Goal: Task Accomplishment & Management: Use online tool/utility

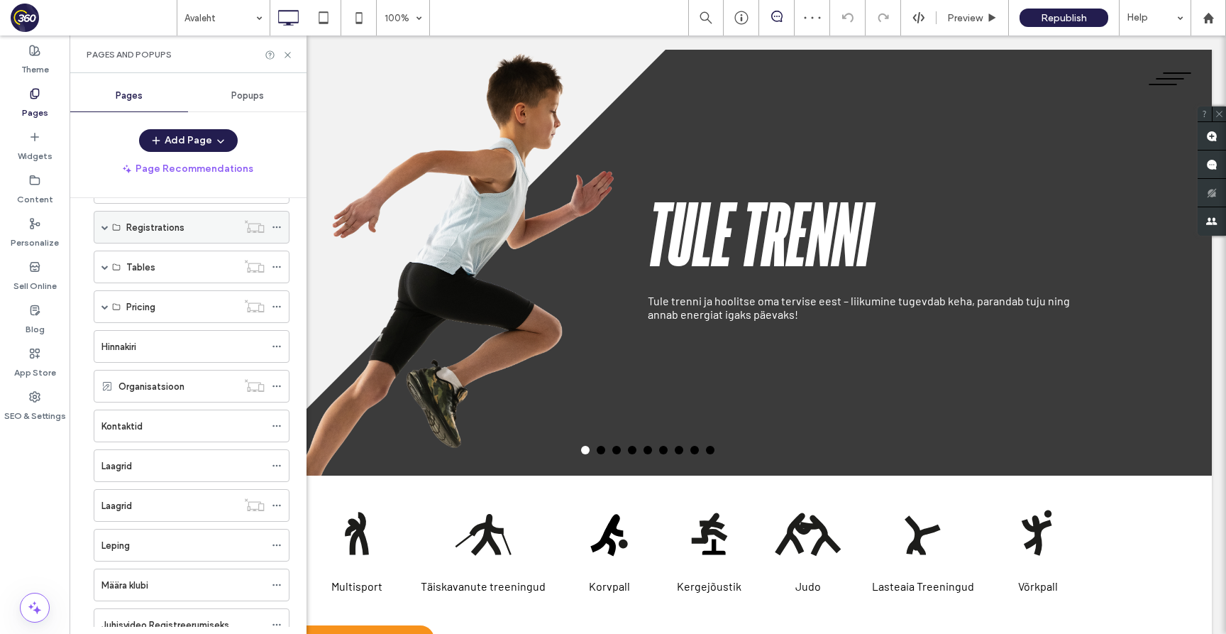
scroll to position [19, 0]
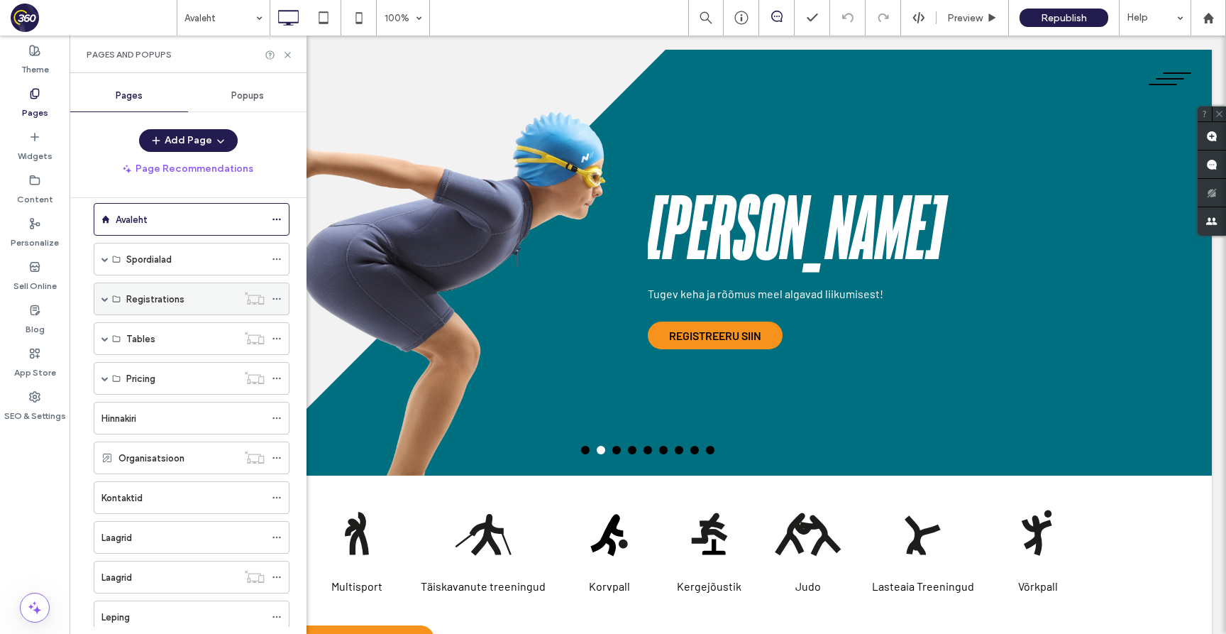
click at [104, 299] on span at bounding box center [104, 298] width 7 height 7
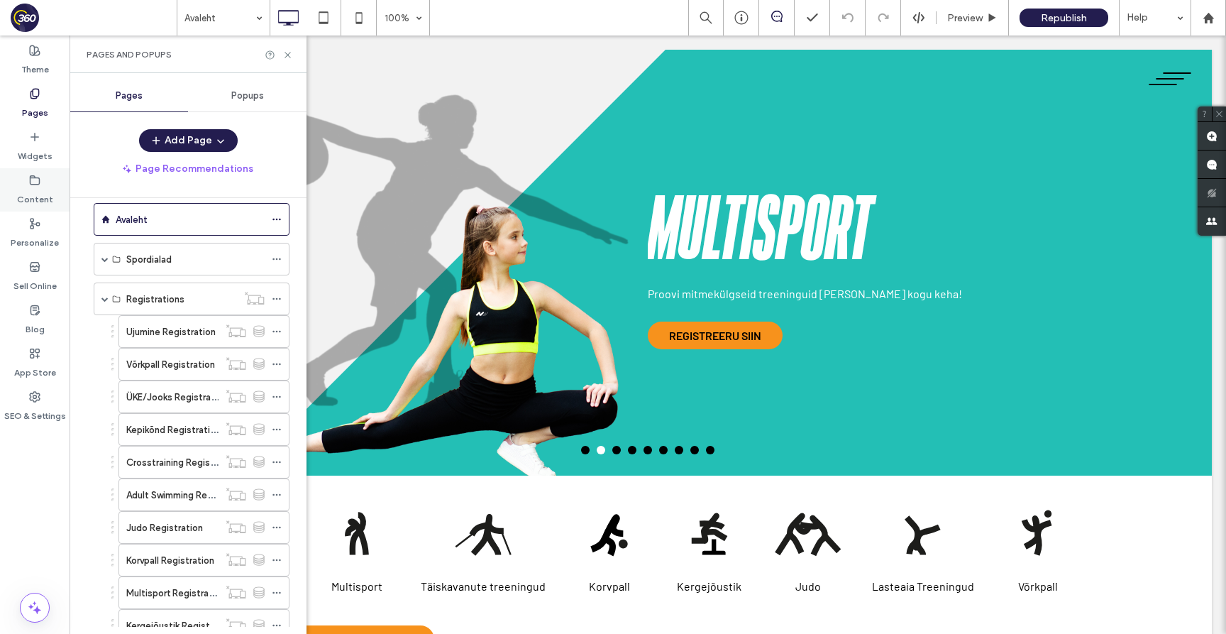
click at [48, 191] on label "Content" at bounding box center [35, 196] width 36 height 20
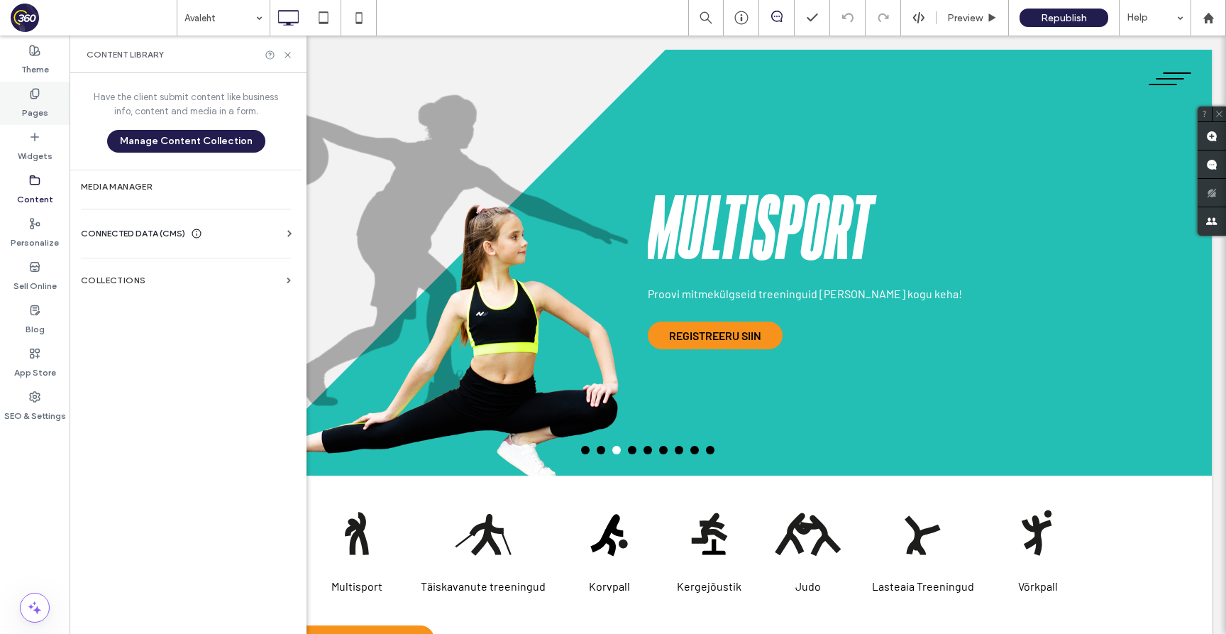
click at [48, 115] on div "Pages" at bounding box center [35, 103] width 70 height 43
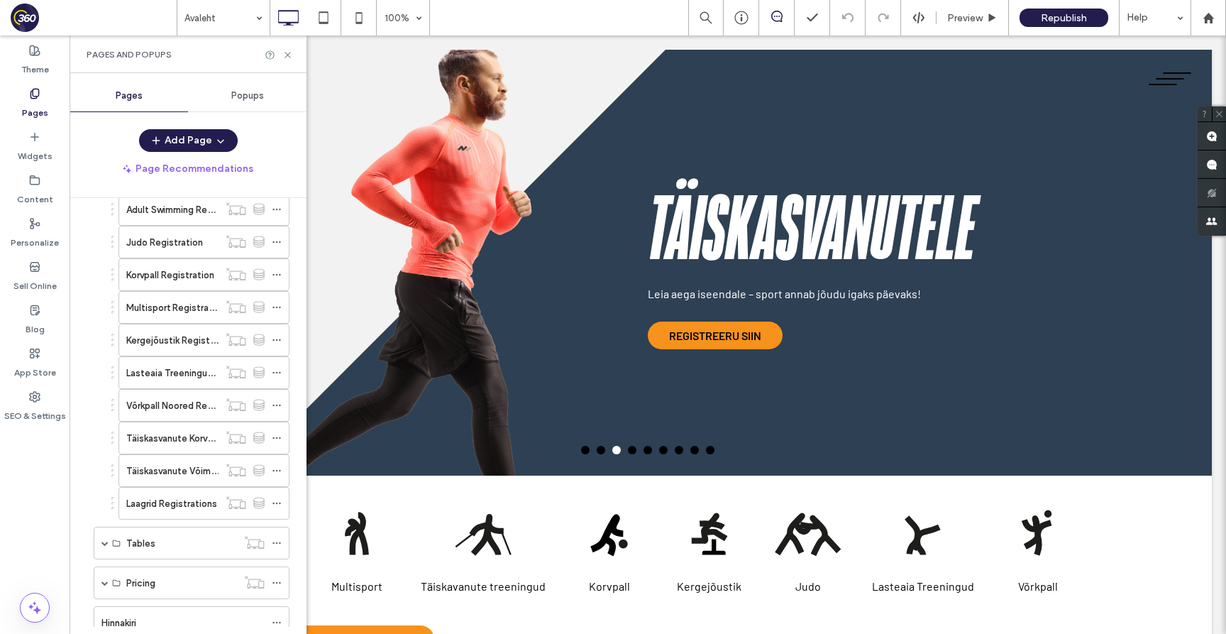
scroll to position [356, 0]
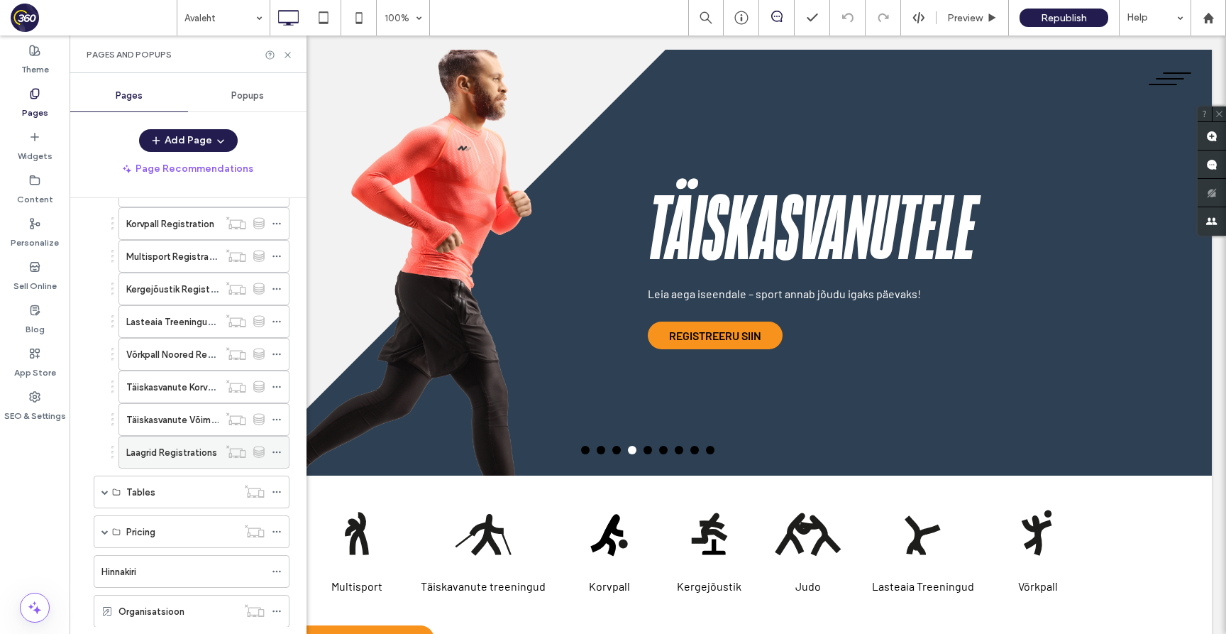
click at [174, 452] on label "Laagrid Registrations" at bounding box center [171, 452] width 91 height 25
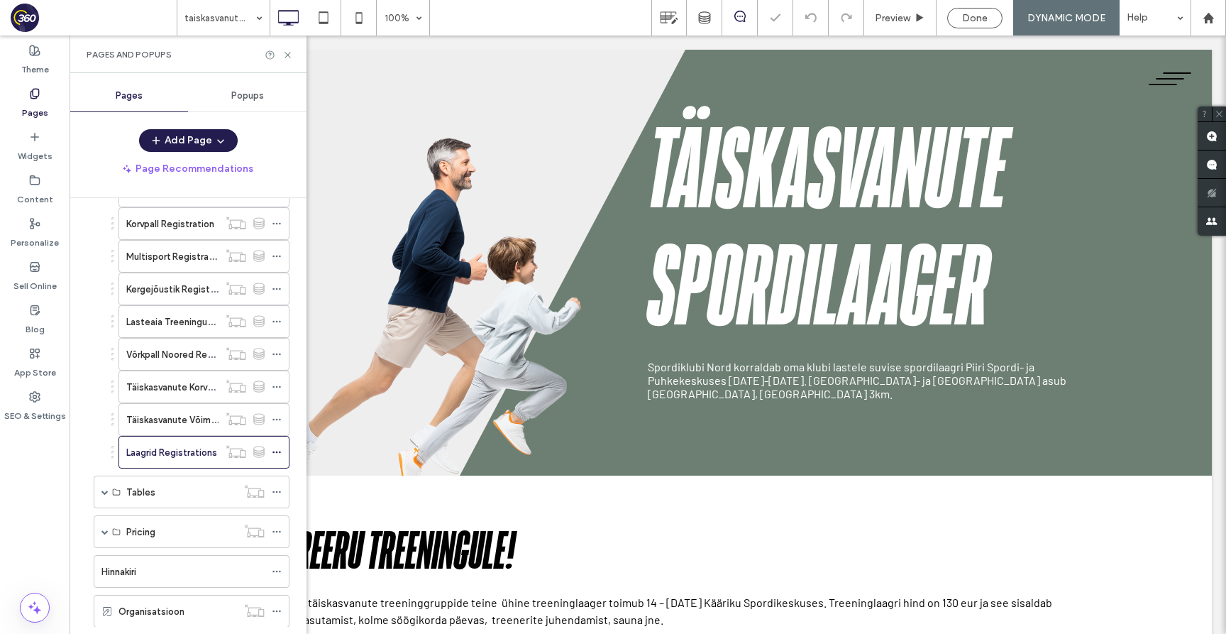
scroll to position [0, 0]
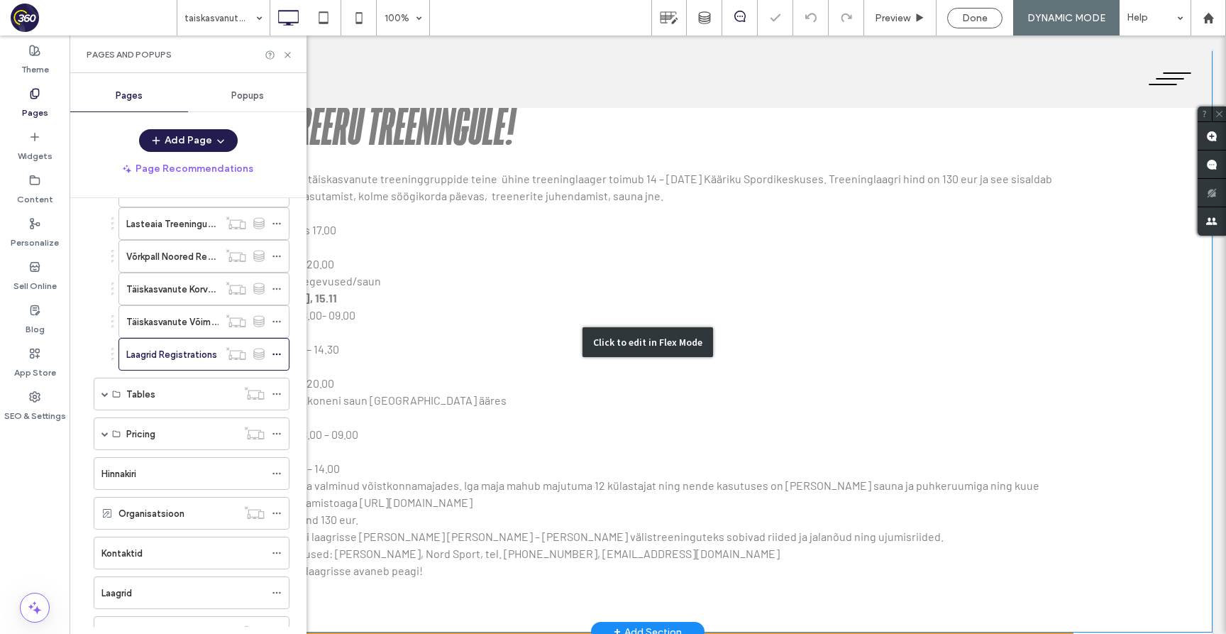
scroll to position [527, 0]
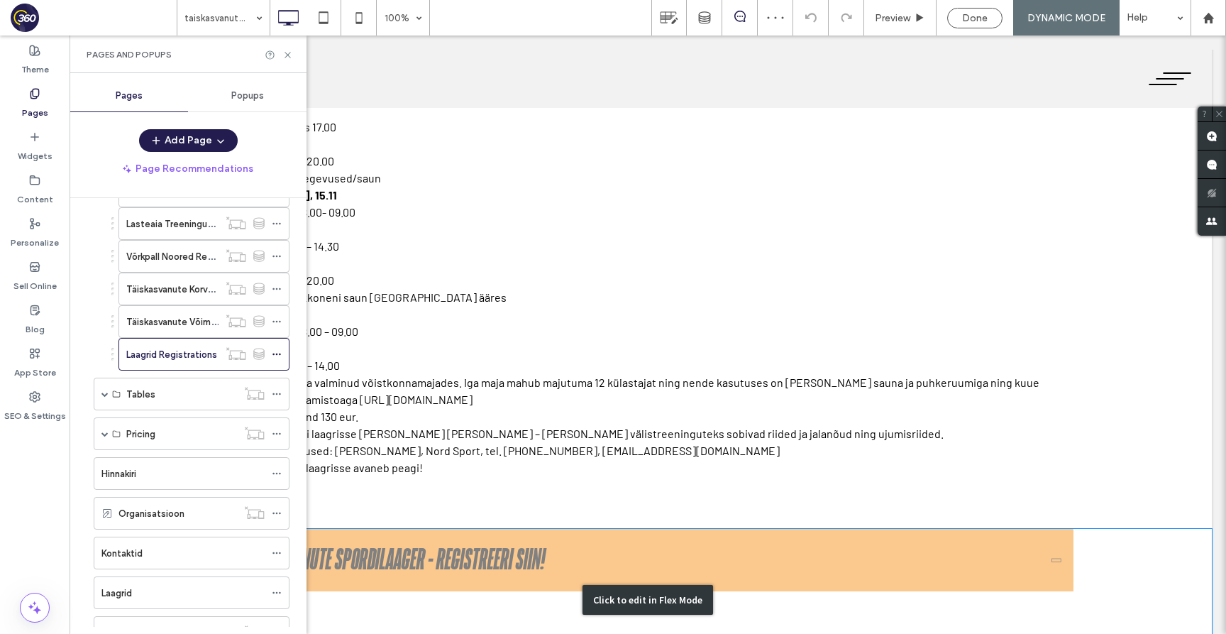
click at [388, 554] on div "Click to edit in Flex Mode" at bounding box center [648, 600] width 1129 height 142
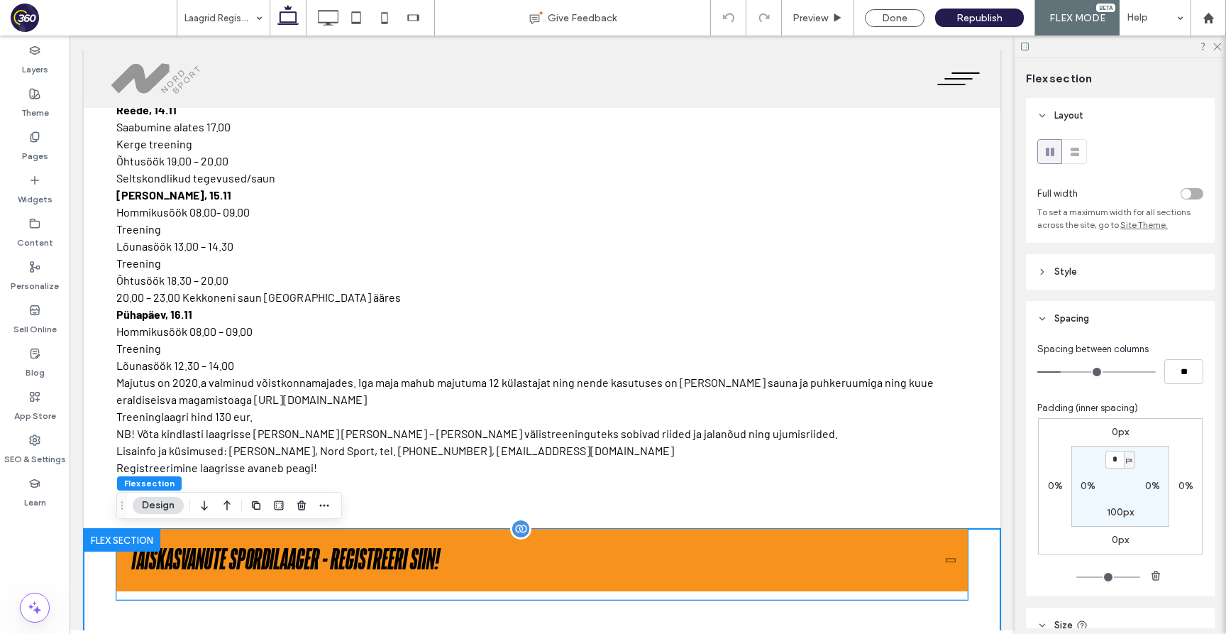
click at [321, 577] on button "Täiskasvanute spordilaager - registreeri siin!" at bounding box center [542, 560] width 852 height 62
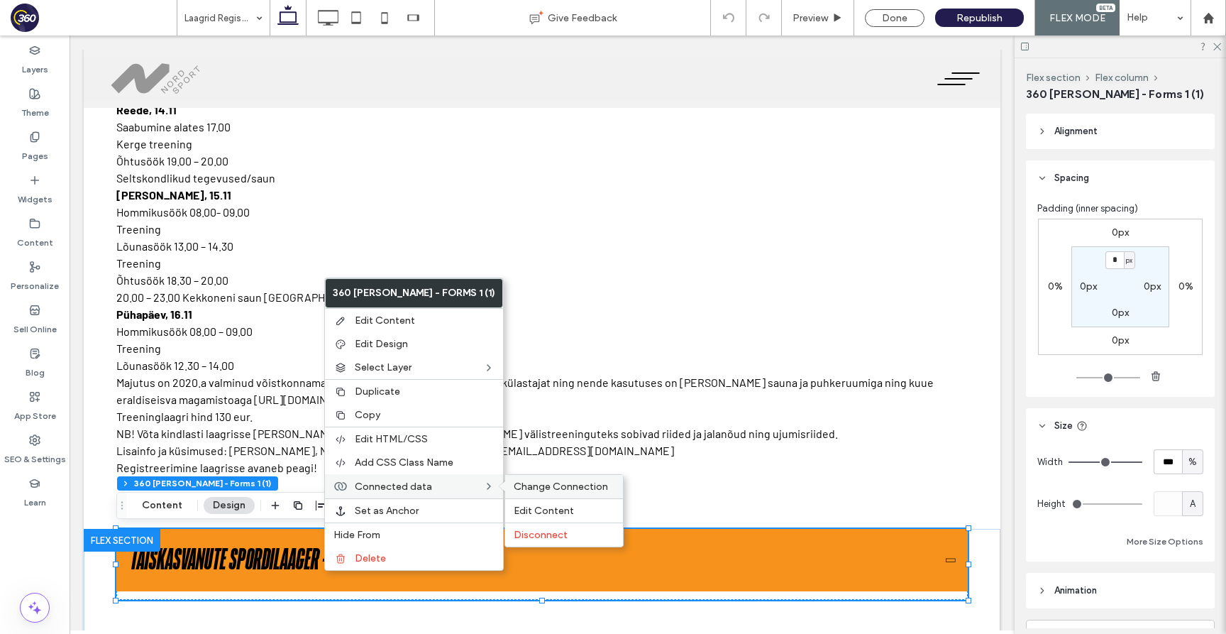
click at [514, 485] on span "Change Connection" at bounding box center [561, 487] width 94 height 12
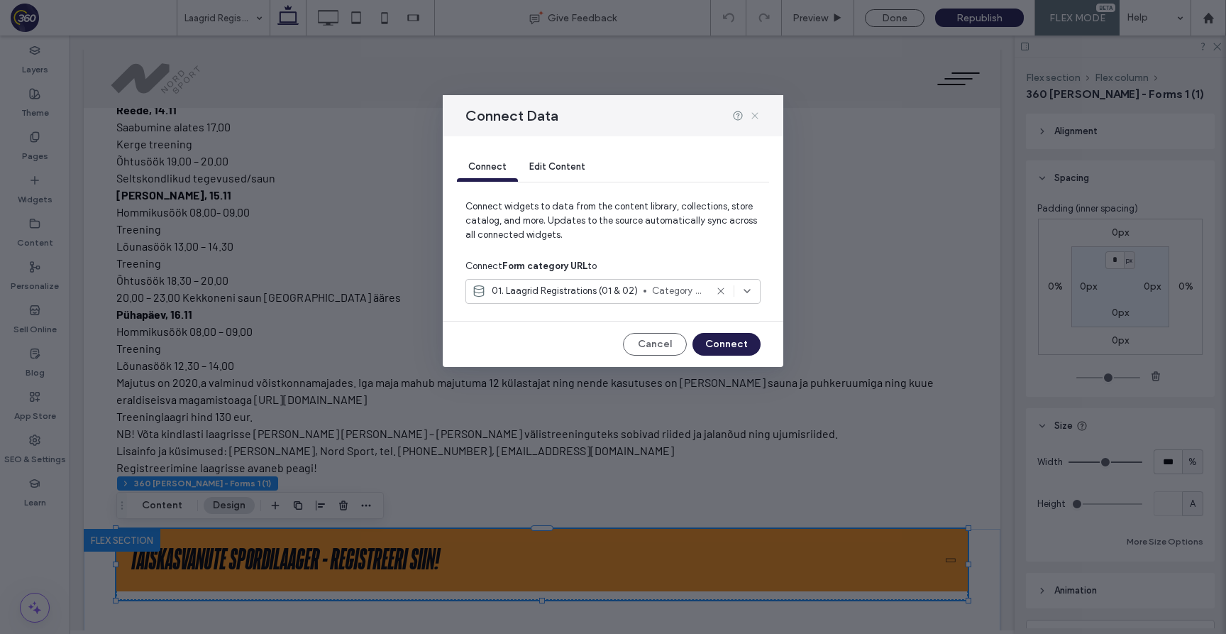
click at [757, 113] on use at bounding box center [755, 115] width 6 height 6
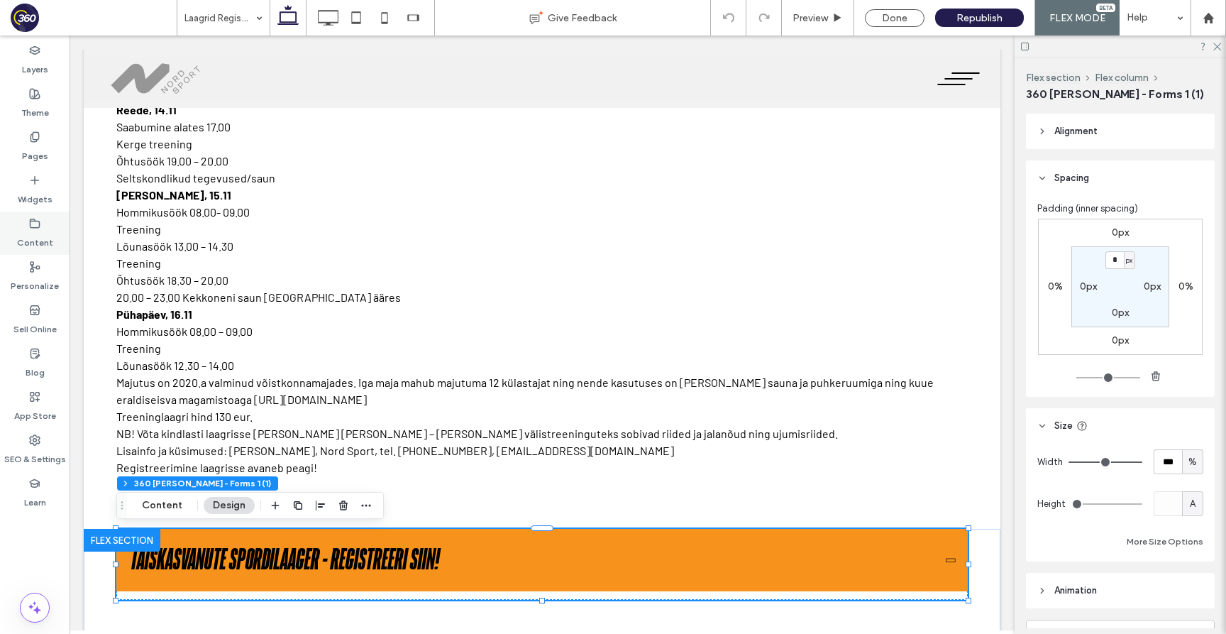
click at [51, 223] on div "Content" at bounding box center [35, 233] width 70 height 43
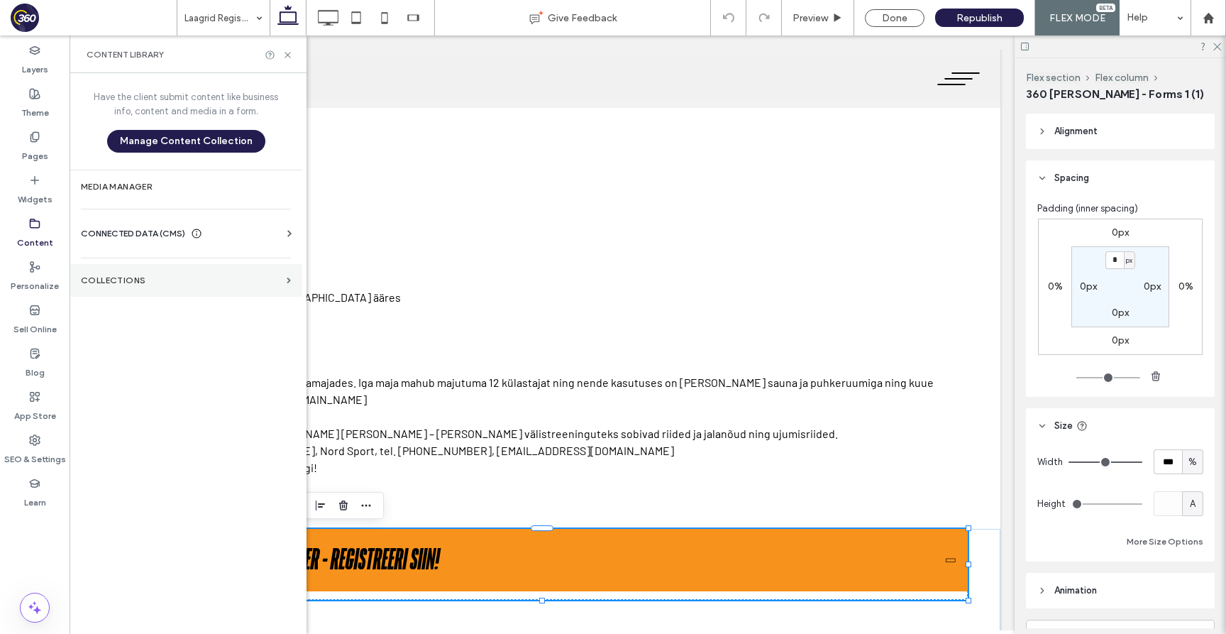
click at [142, 290] on section "Collections" at bounding box center [186, 280] width 233 height 33
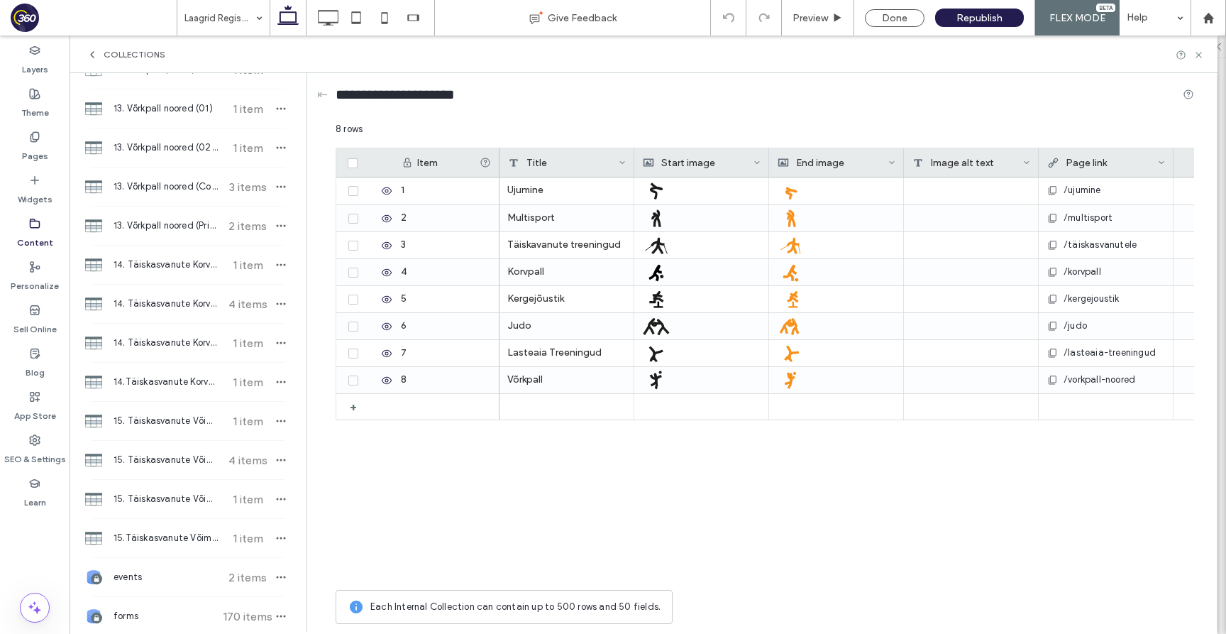
scroll to position [2271, 0]
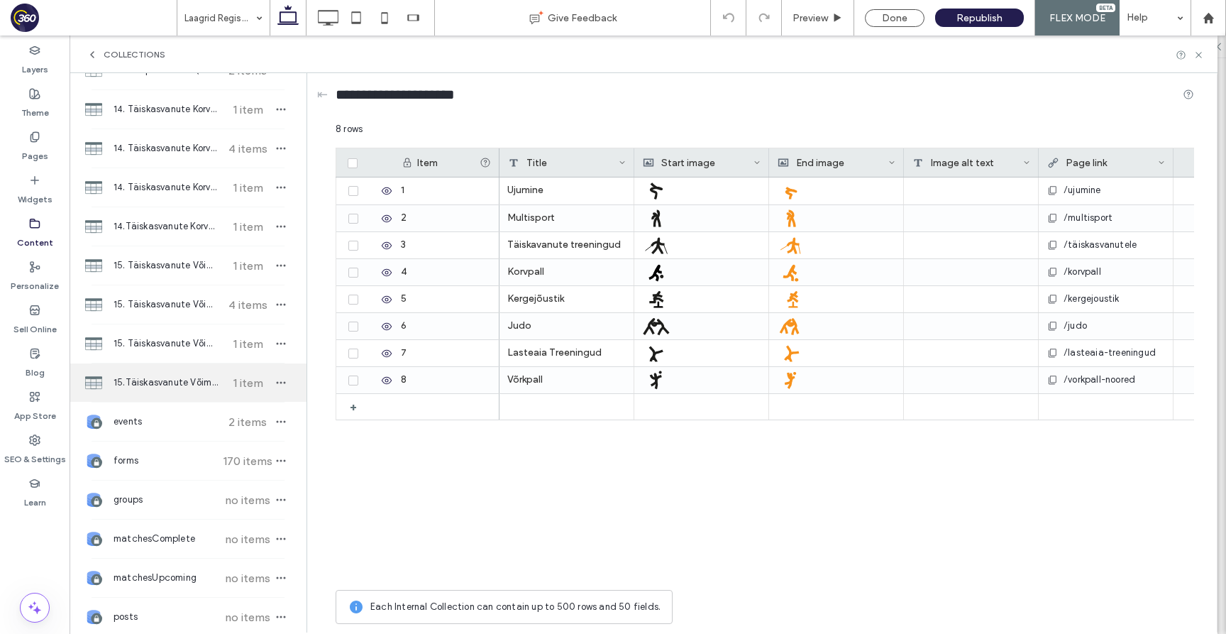
click at [186, 380] on span "15.Täiskasvanute Võimlemine (02 & 03)" at bounding box center [167, 382] width 106 height 14
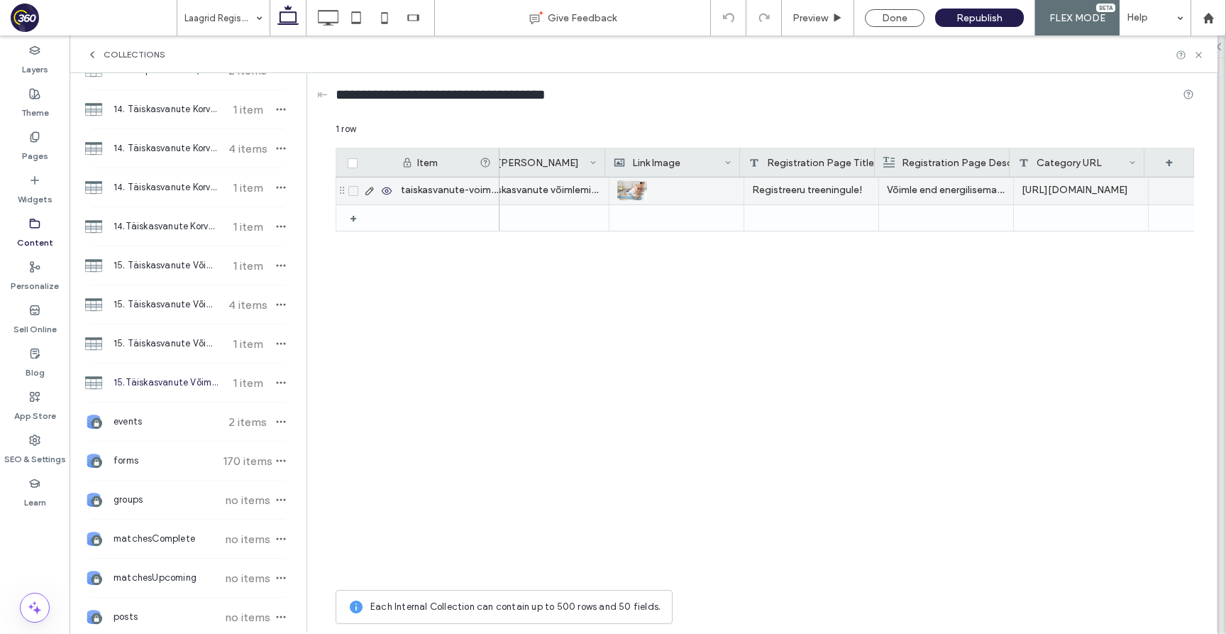
scroll to position [0, 434]
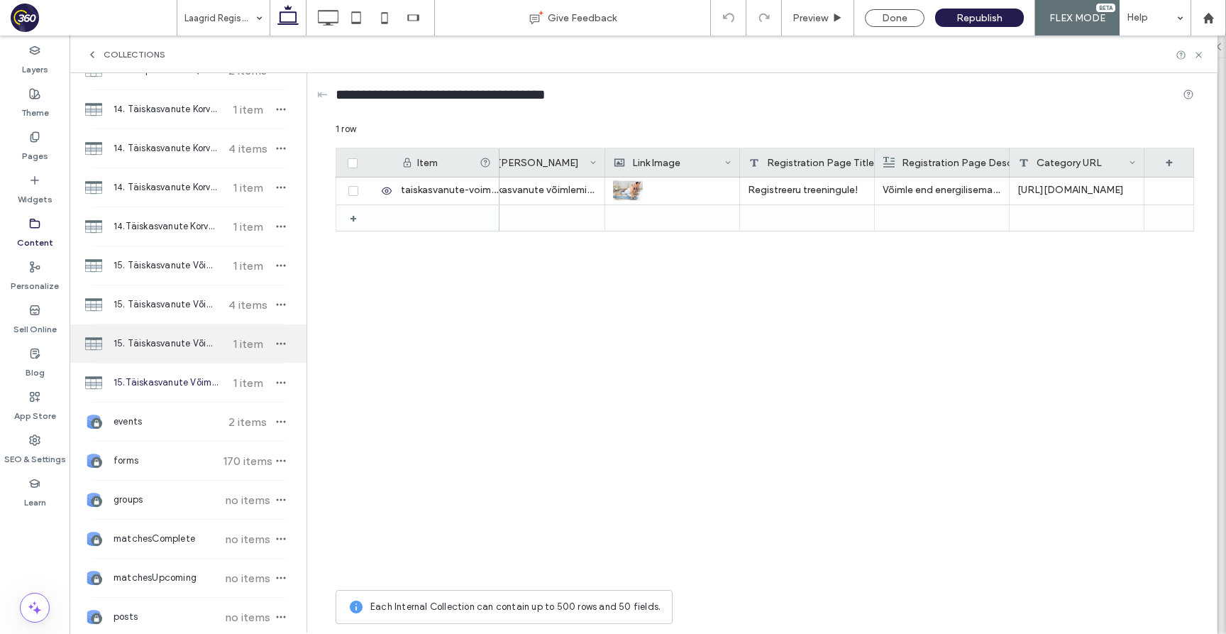
click at [181, 346] on span "15. Täiskasvanute Võimlemine (Pricing)" at bounding box center [167, 343] width 106 height 14
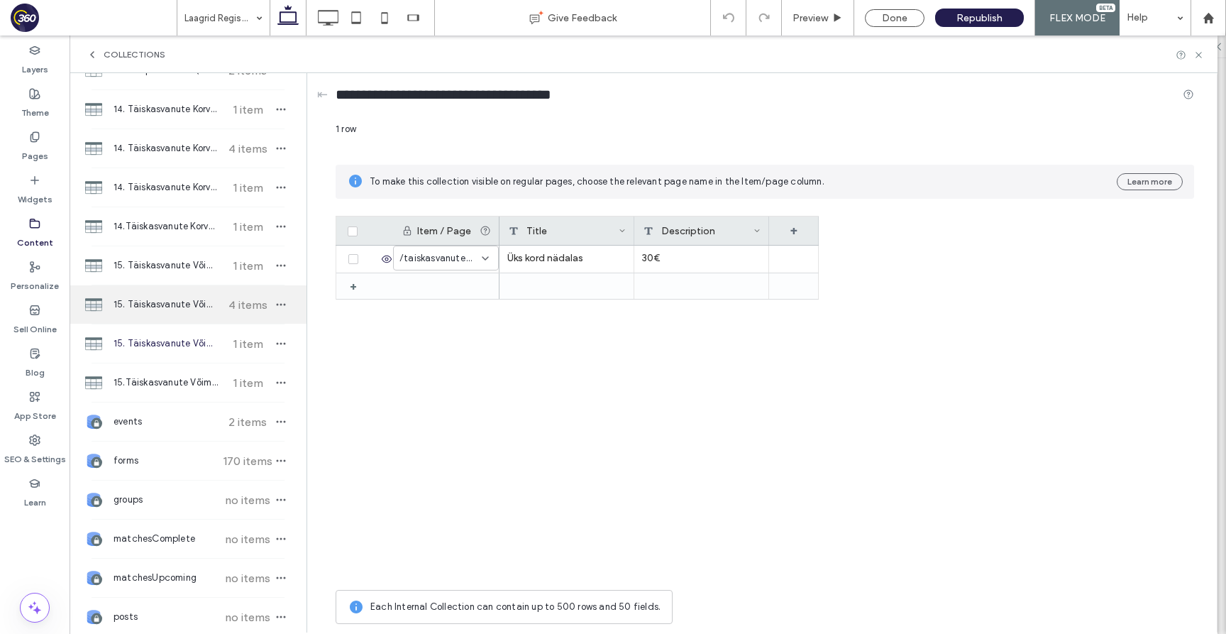
click at [175, 304] on span "15. Täiskasvanute Võimlemine (Coaches)" at bounding box center [167, 304] width 106 height 14
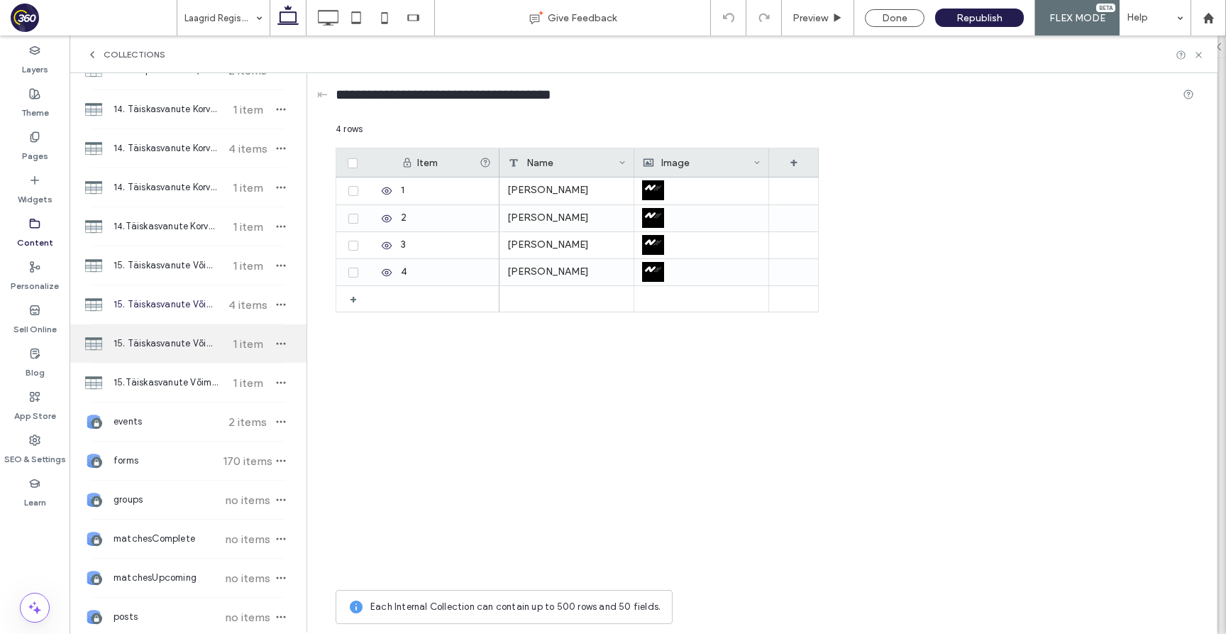
click at [175, 333] on div "15. Täiskasvanute Võimlemine (Pricing) 1 item" at bounding box center [188, 343] width 237 height 38
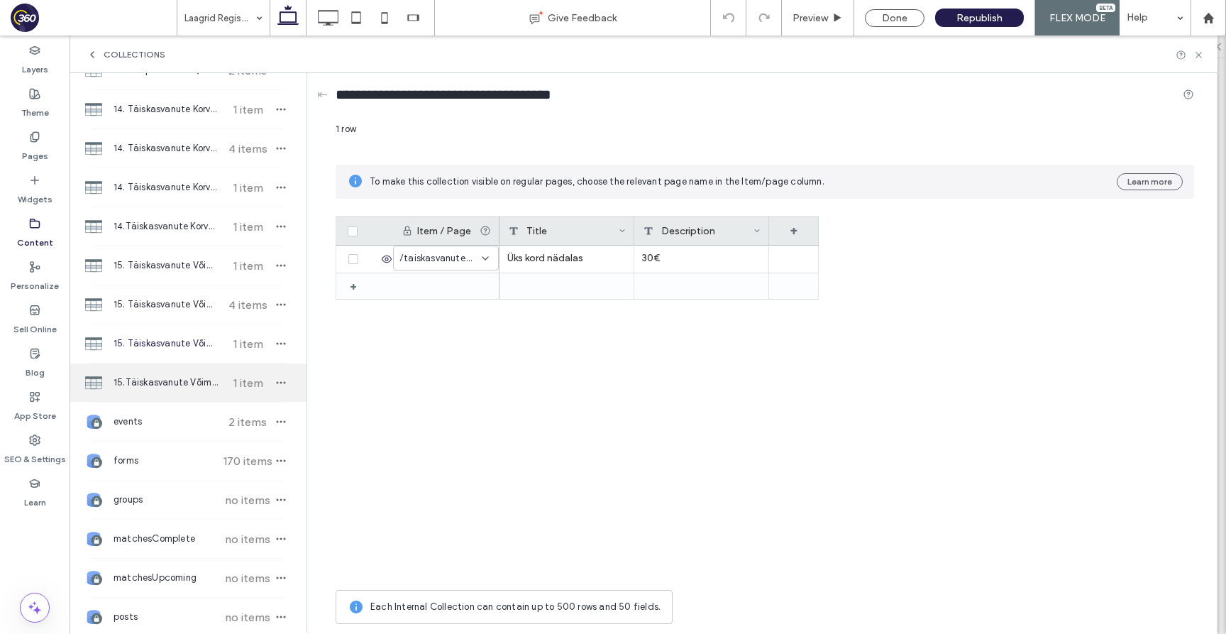
click at [189, 371] on div "15.Täiskasvanute Võimlemine (02 & 03) 1 item" at bounding box center [188, 382] width 237 height 38
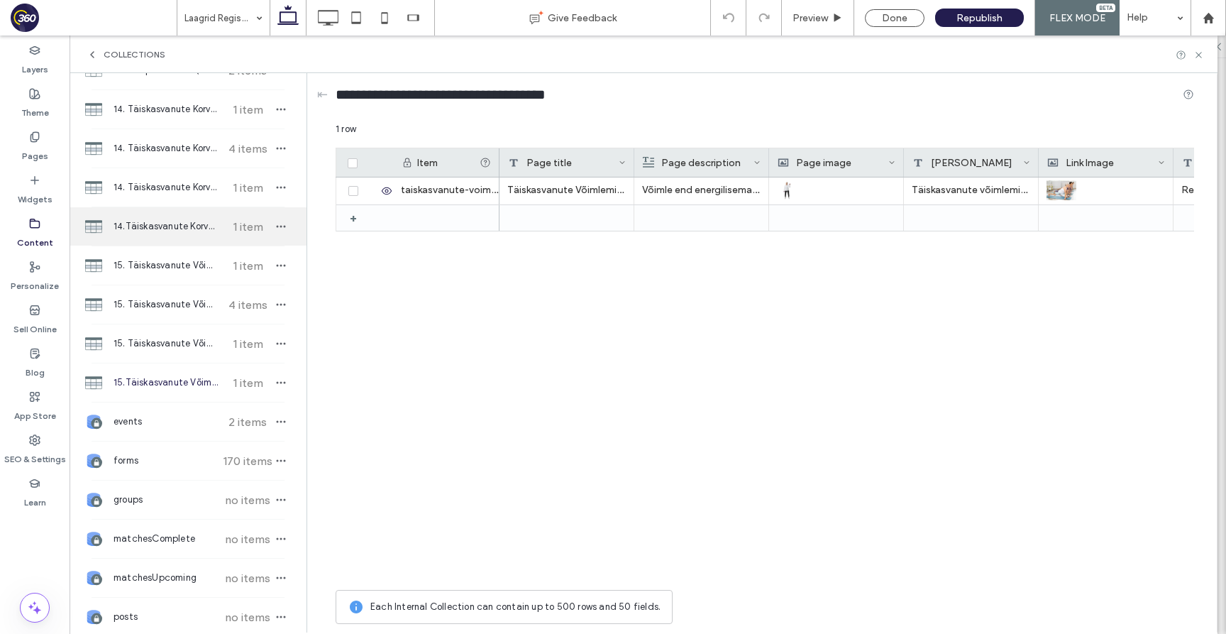
click at [177, 216] on div "14.Täiskasvanute Korvpall (02 & 03) 1 item" at bounding box center [188, 226] width 237 height 38
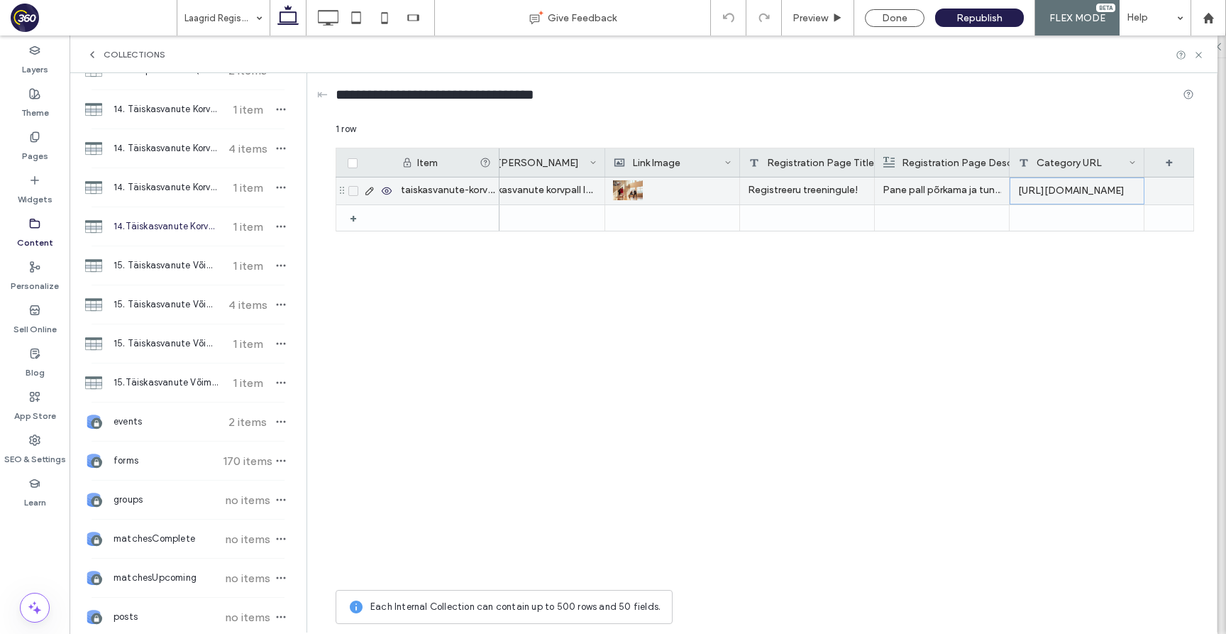
click at [1048, 189] on div "[URL][DOMAIN_NAME]" at bounding box center [1077, 190] width 135 height 27
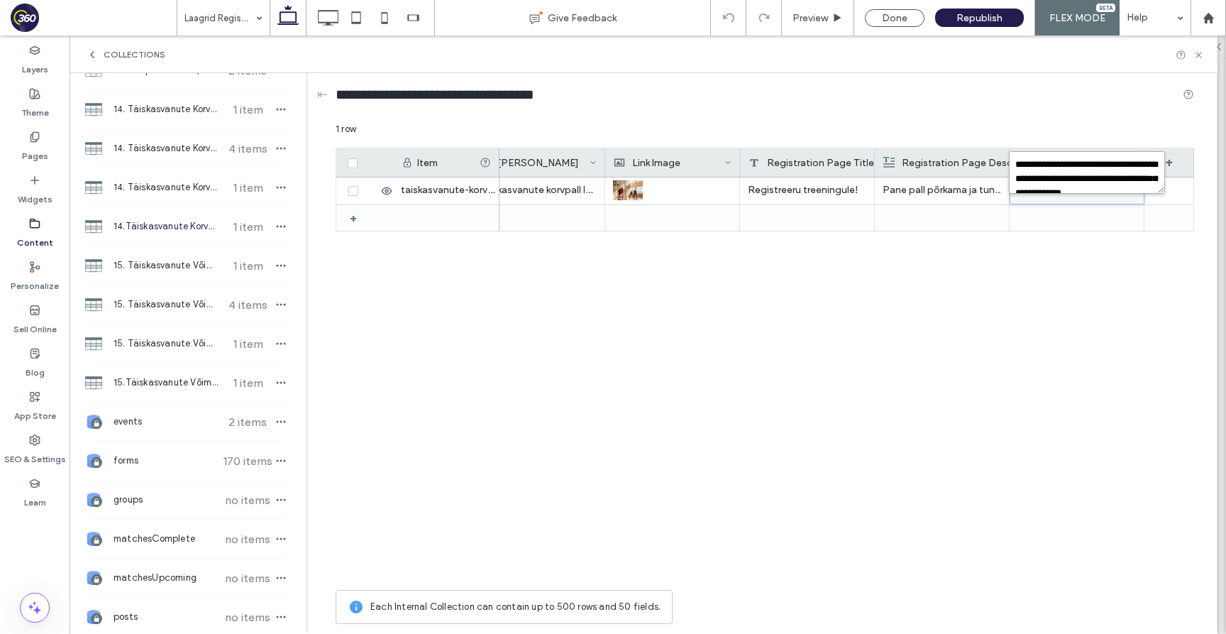
click at [1048, 187] on textarea "**********" at bounding box center [1087, 172] width 156 height 43
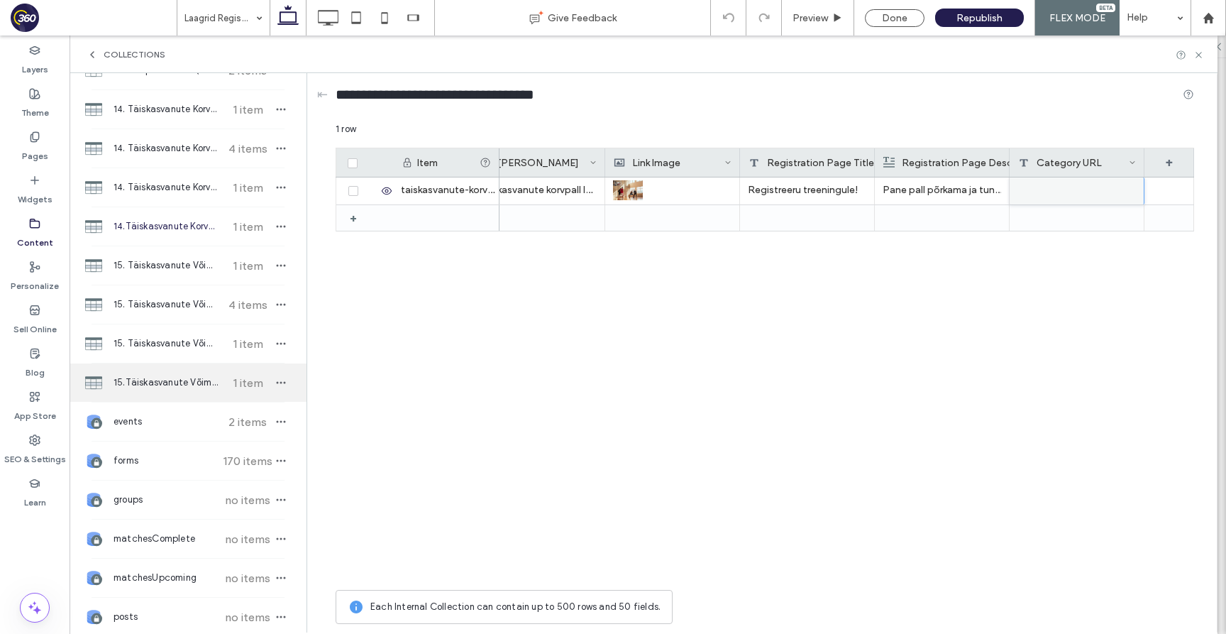
click at [197, 376] on span "15.Täiskasvanute Võimlemine (02 & 03)" at bounding box center [167, 382] width 106 height 14
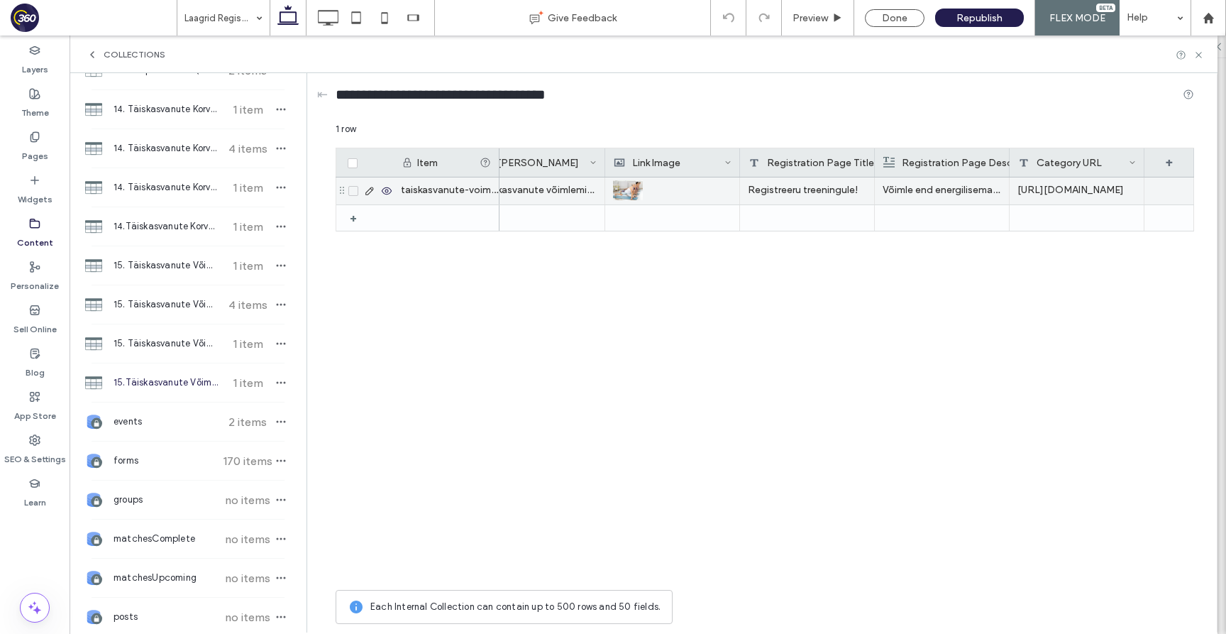
click at [1053, 189] on div "[URL][DOMAIN_NAME]" at bounding box center [1077, 190] width 135 height 27
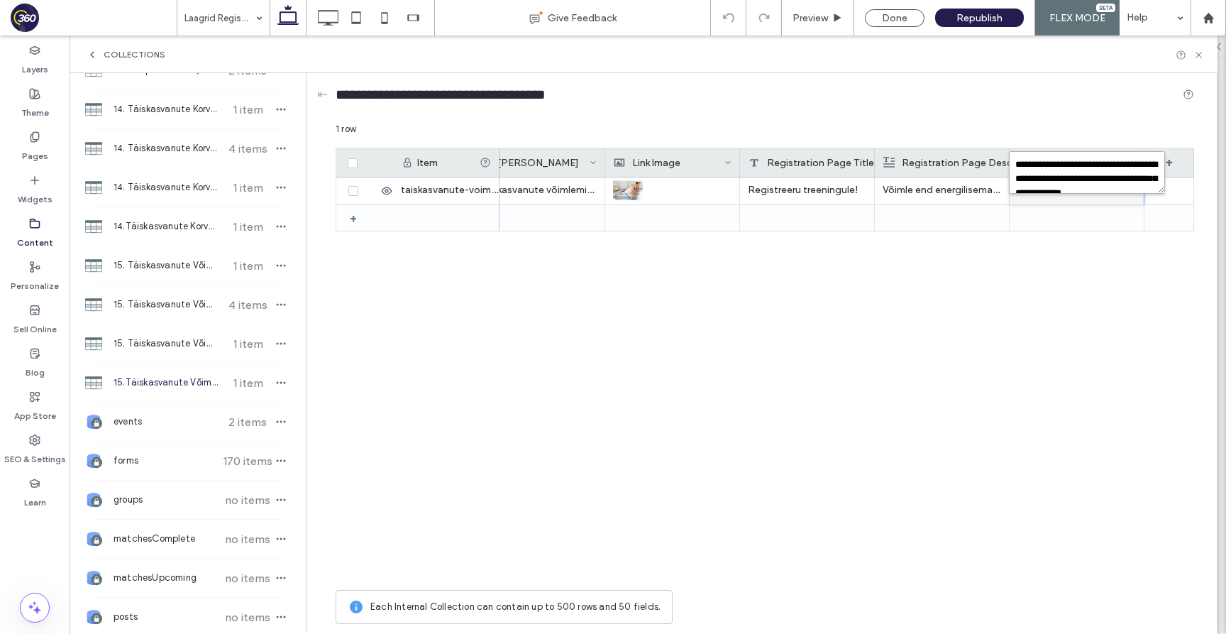
click at [1053, 182] on textarea "**********" at bounding box center [1087, 172] width 156 height 43
click at [42, 141] on div "Pages" at bounding box center [35, 146] width 70 height 43
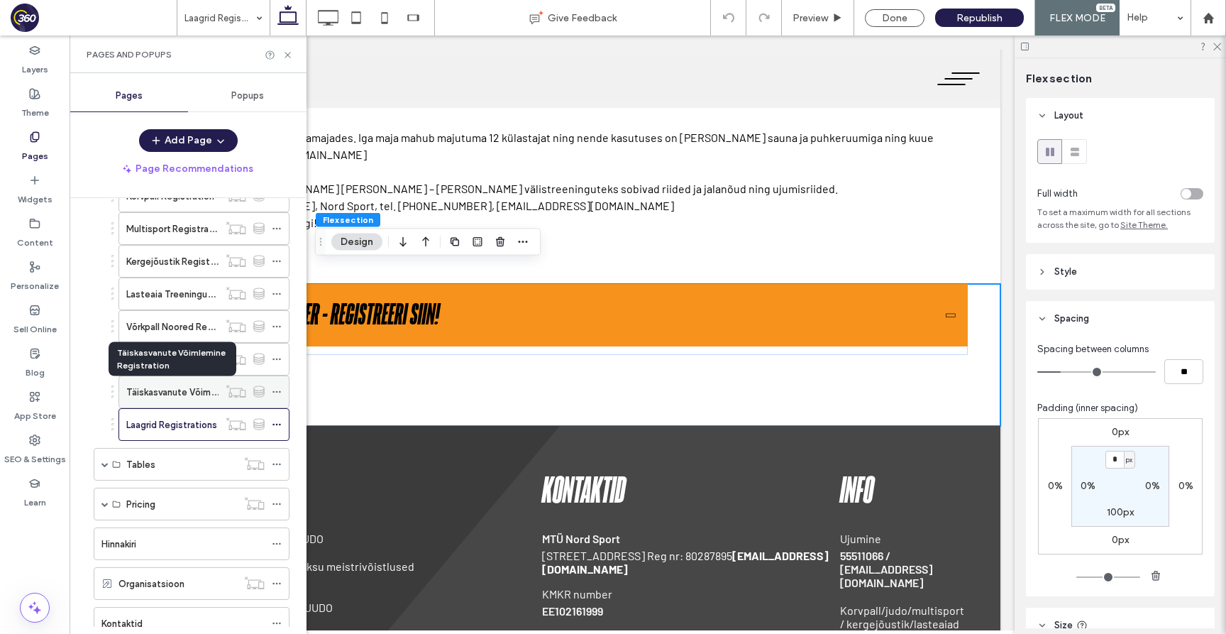
scroll to position [794, 0]
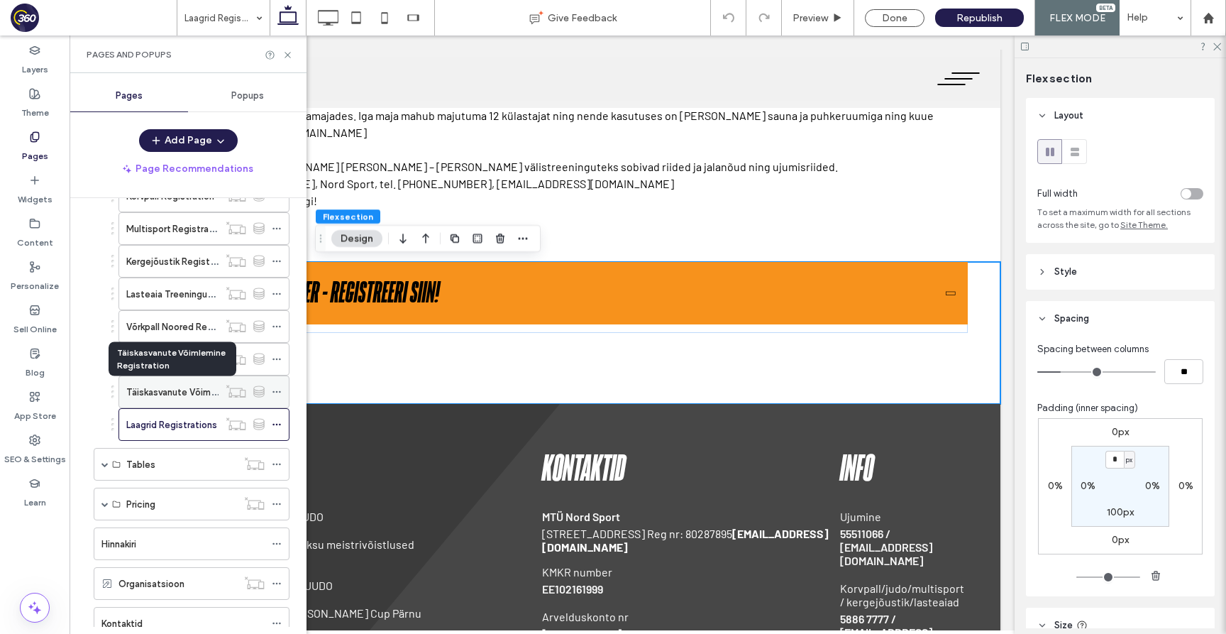
click at [158, 391] on label "Täiskasvanute Võimlemine Registration" at bounding box center [210, 392] width 168 height 25
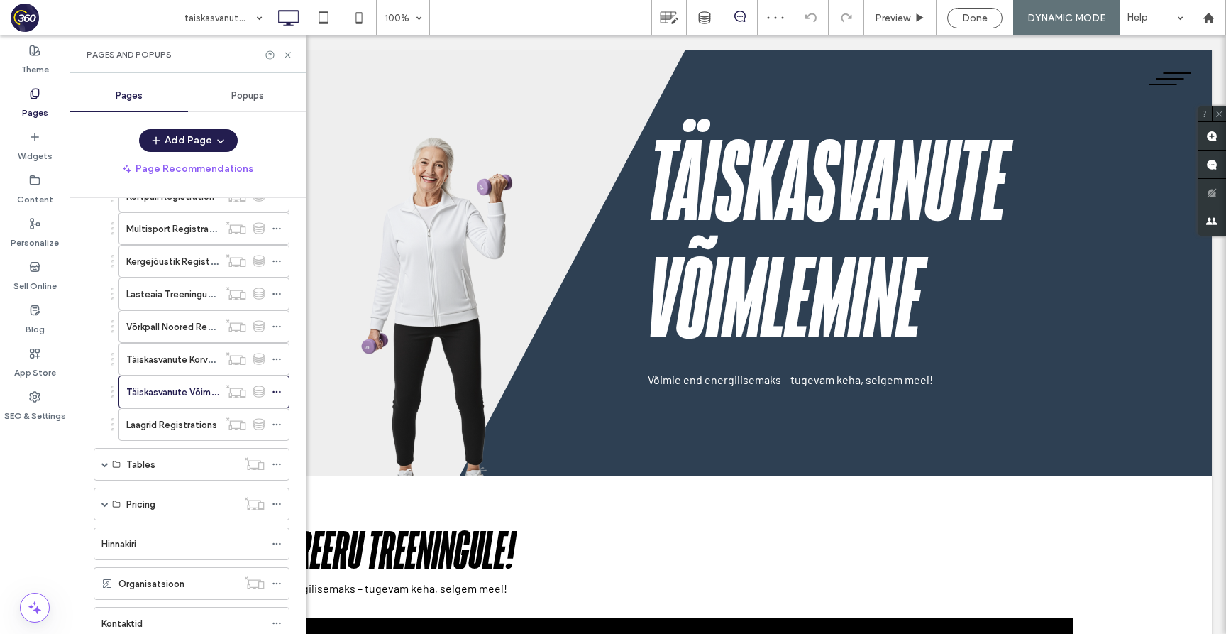
scroll to position [0, 0]
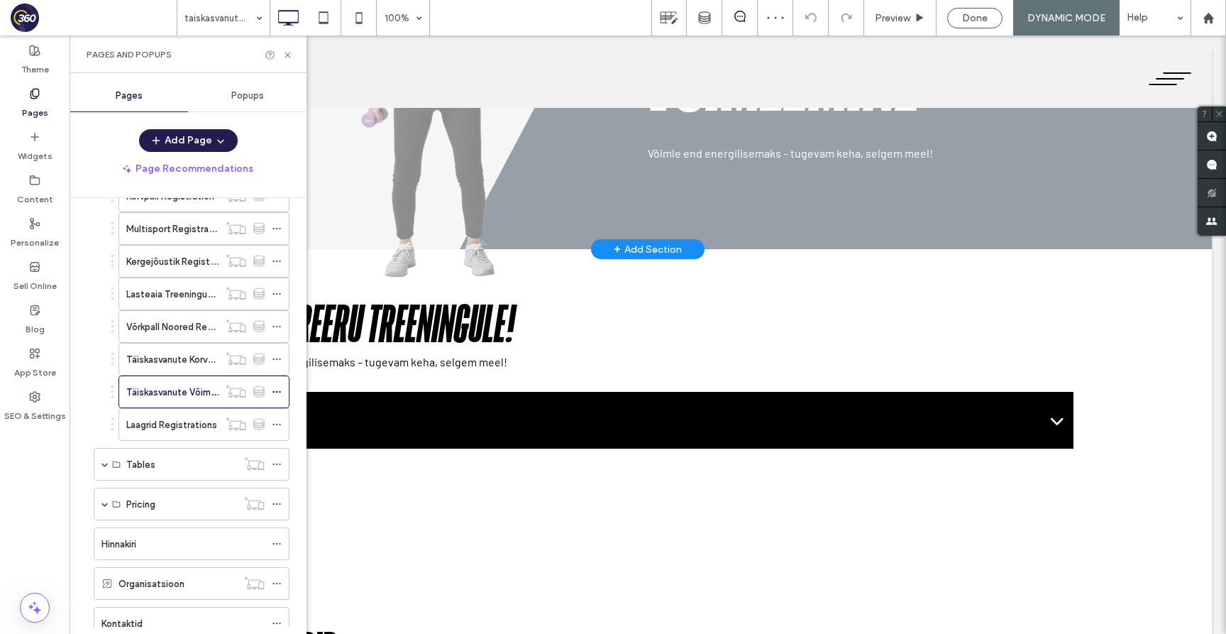
scroll to position [331, 0]
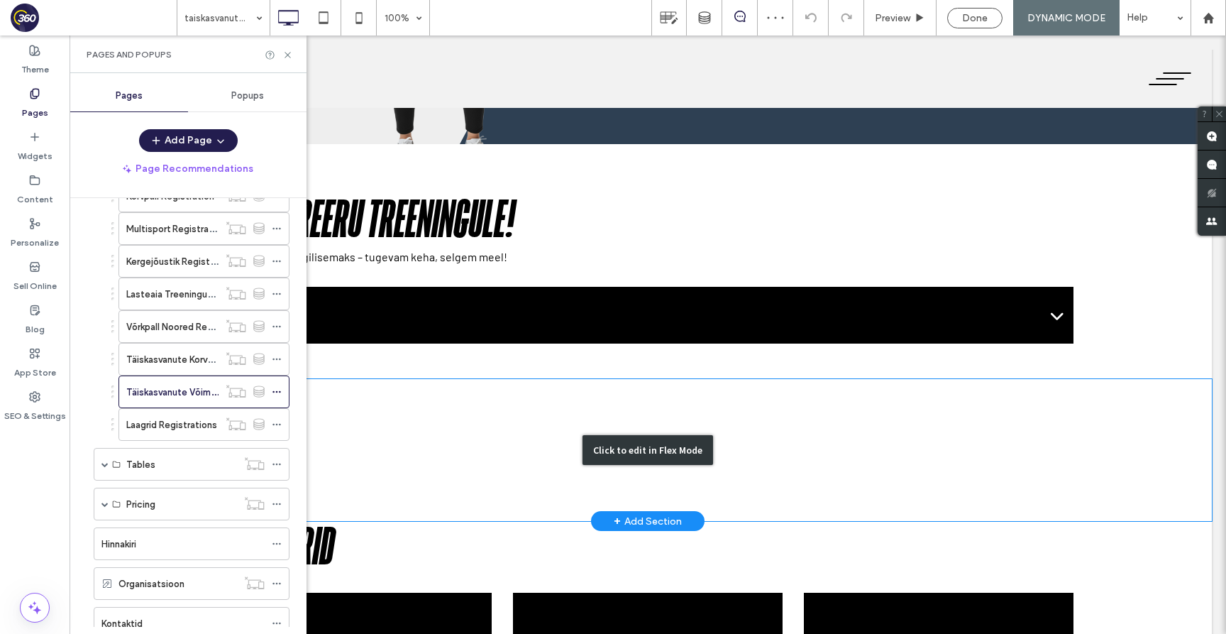
click at [478, 397] on div "Click to edit in Flex Mode" at bounding box center [648, 450] width 1129 height 142
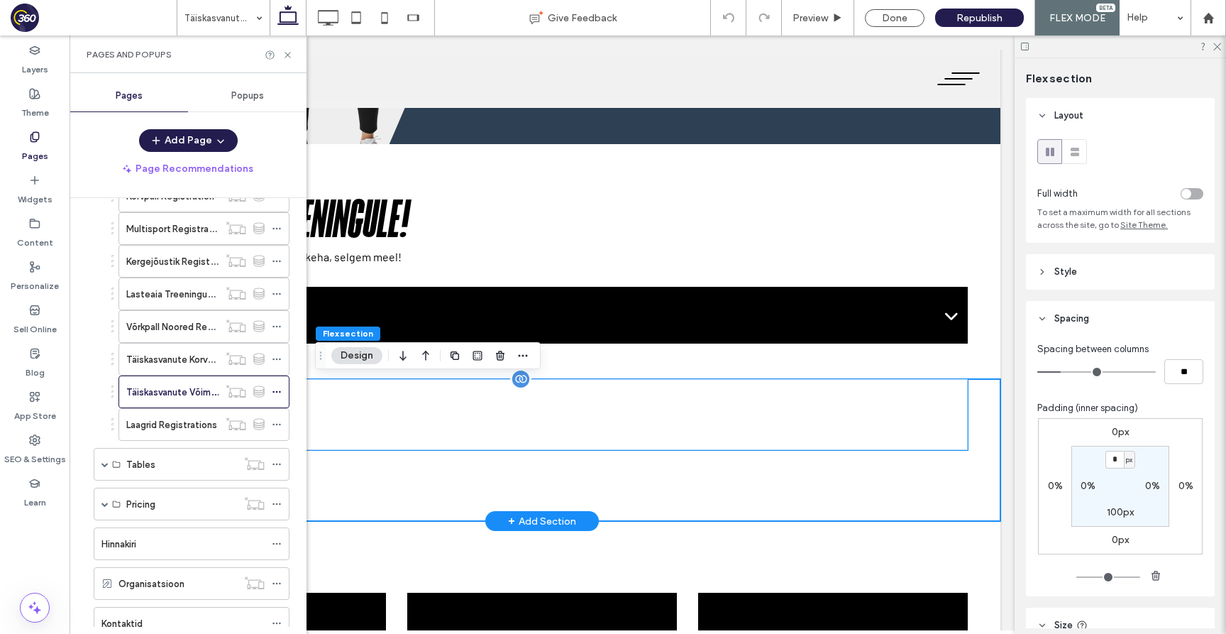
click at [482, 397] on div at bounding box center [542, 414] width 852 height 71
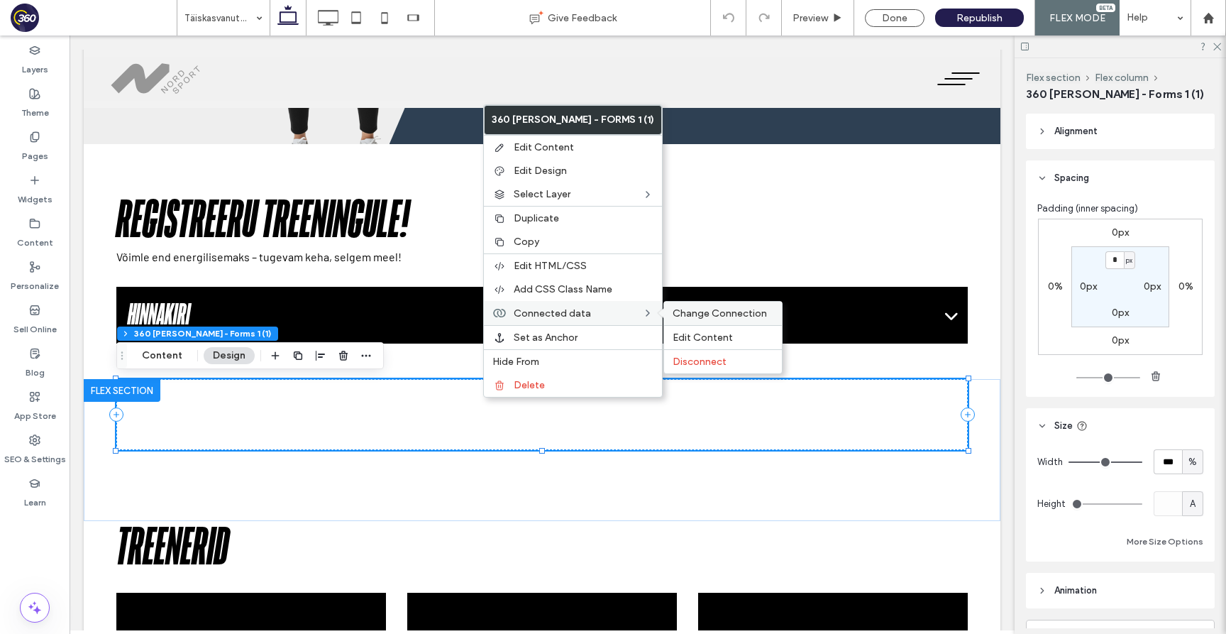
click at [673, 314] on span "Change Connection" at bounding box center [720, 313] width 94 height 12
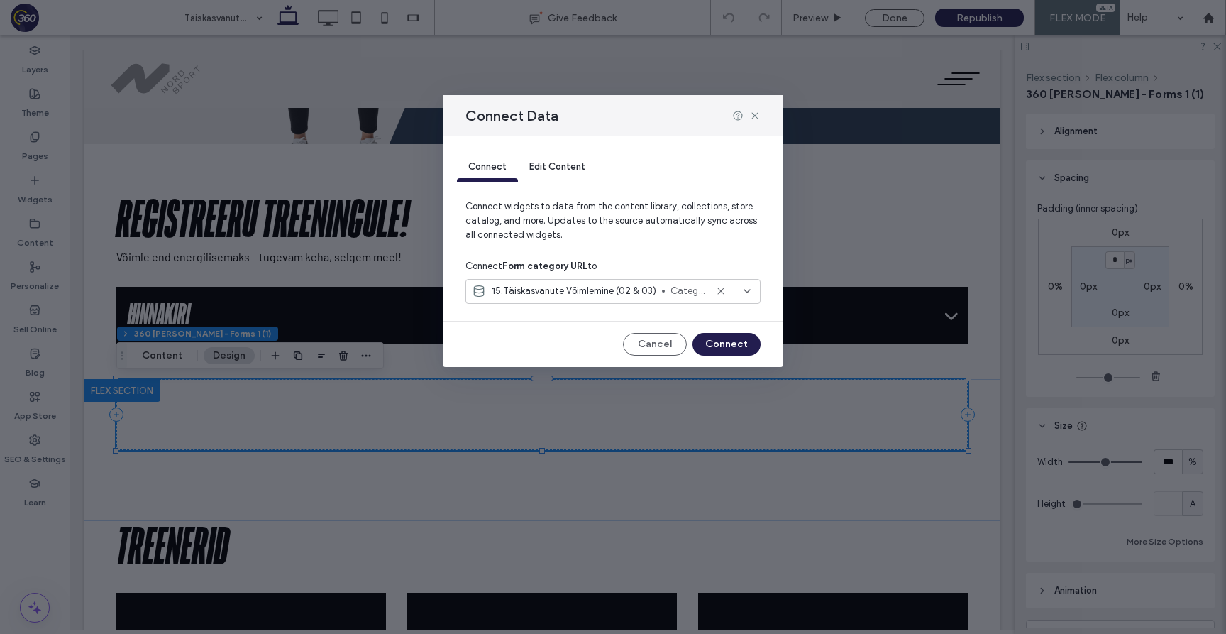
click at [696, 292] on span "Category URL" at bounding box center [688, 291] width 35 height 14
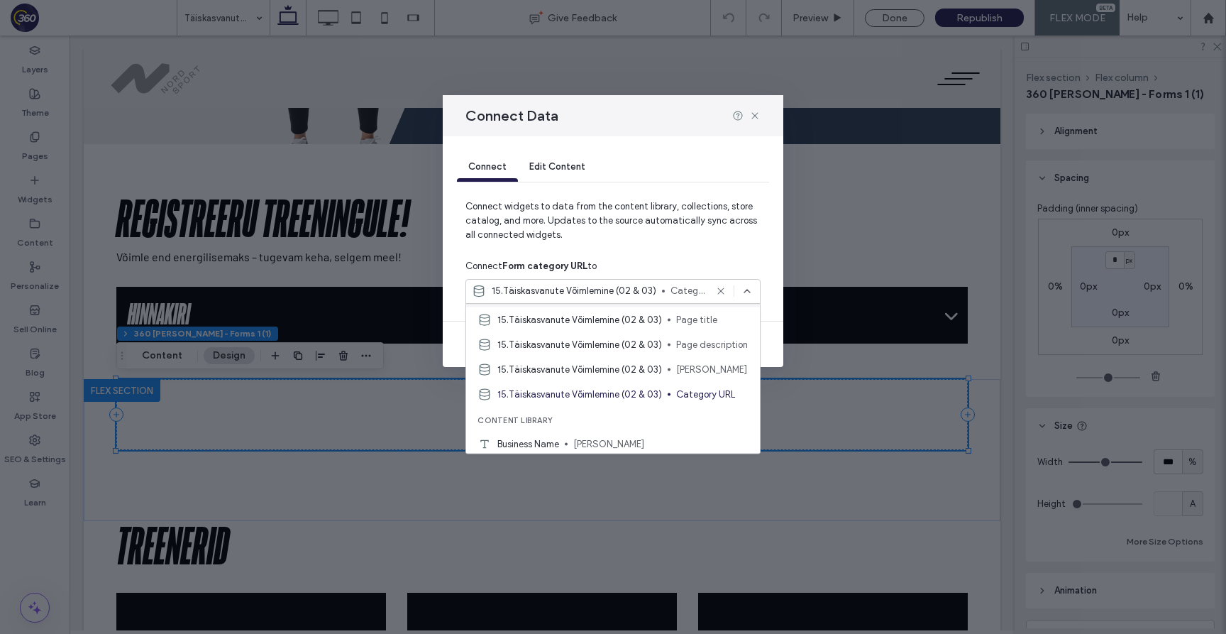
scroll to position [85, 0]
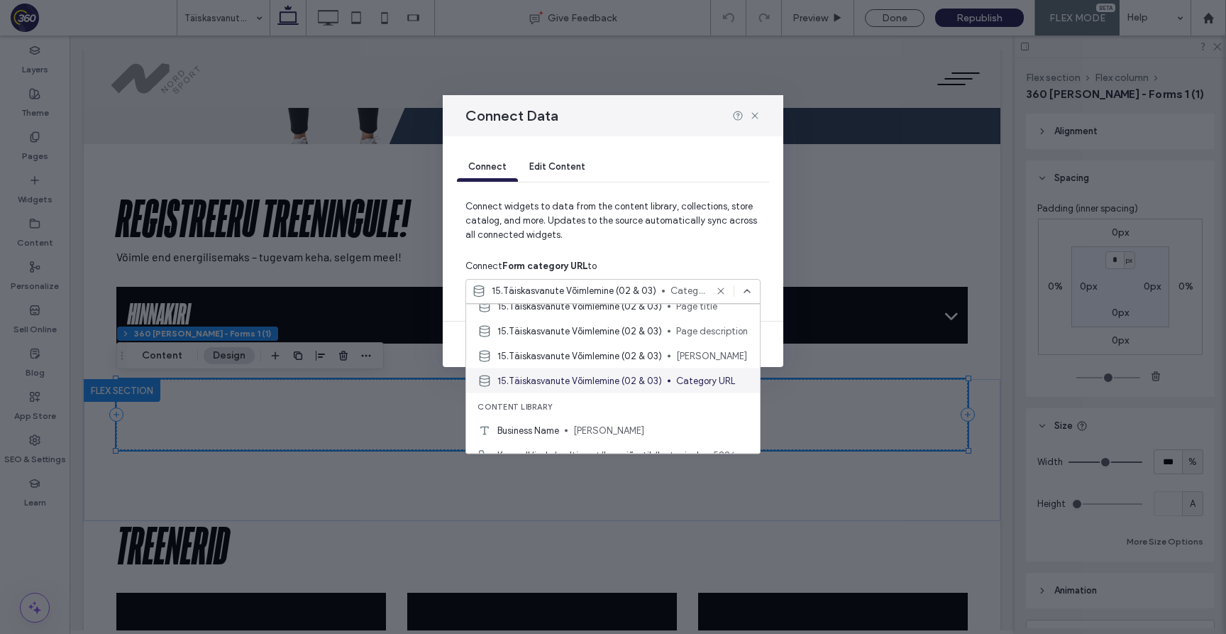
click at [698, 385] on span "Category URL" at bounding box center [712, 380] width 72 height 14
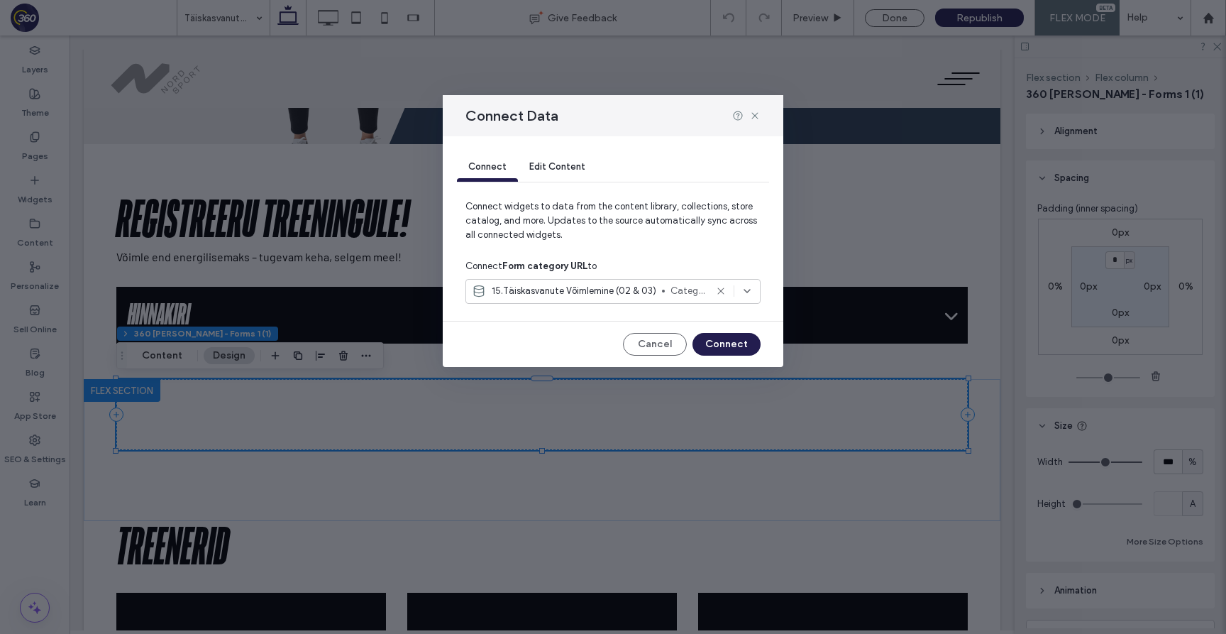
click at [677, 289] on span "Category URL" at bounding box center [688, 291] width 35 height 14
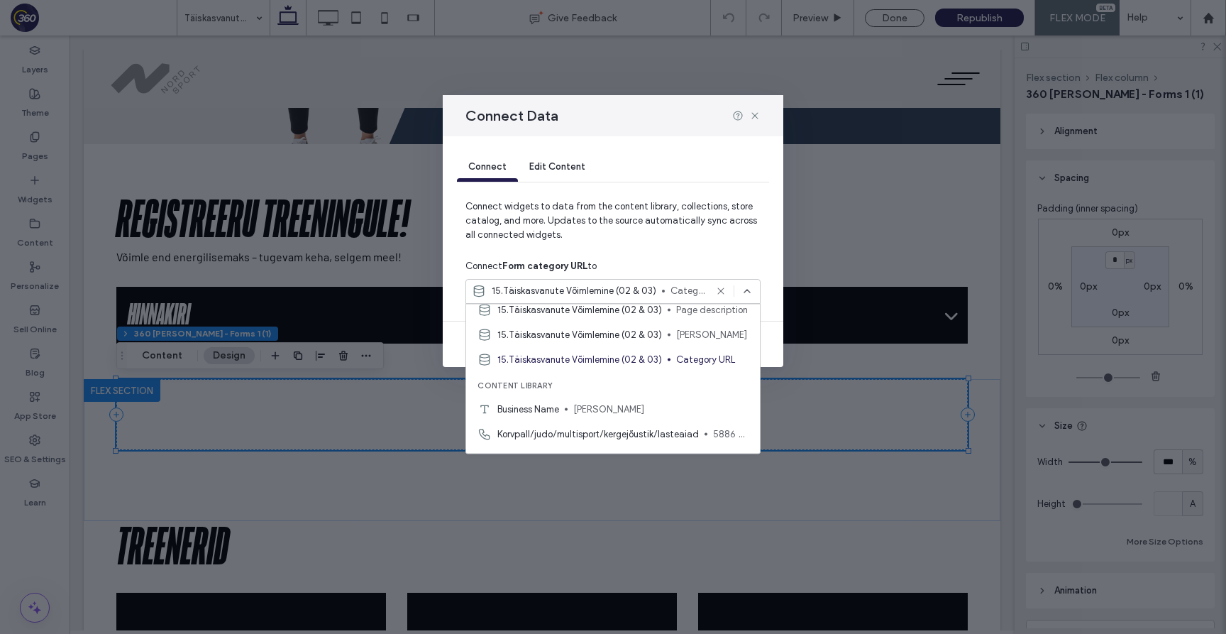
scroll to position [107, 0]
click at [760, 111] on icon at bounding box center [755, 115] width 11 height 11
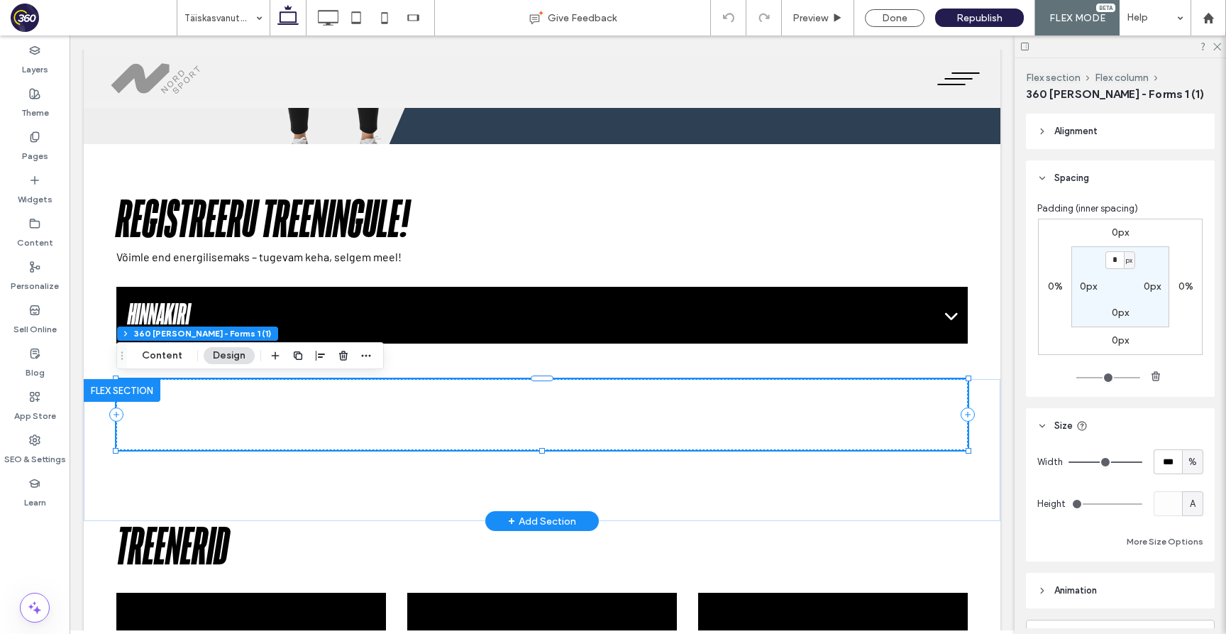
click at [685, 412] on div at bounding box center [542, 414] width 852 height 71
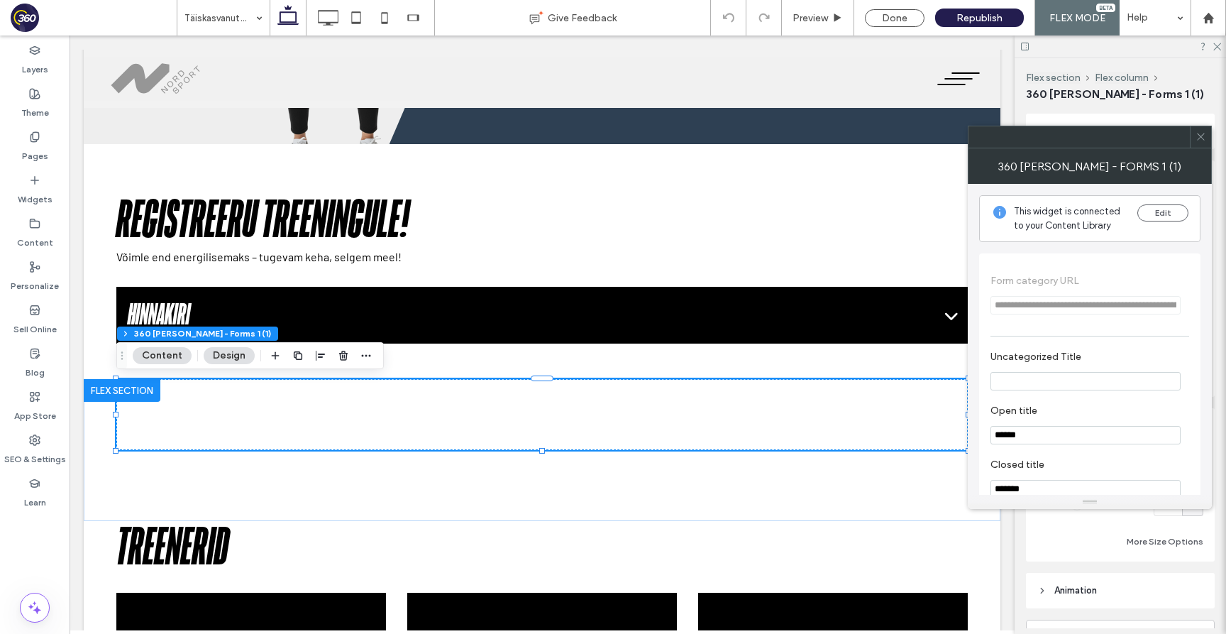
click at [1198, 136] on icon at bounding box center [1201, 136] width 11 height 11
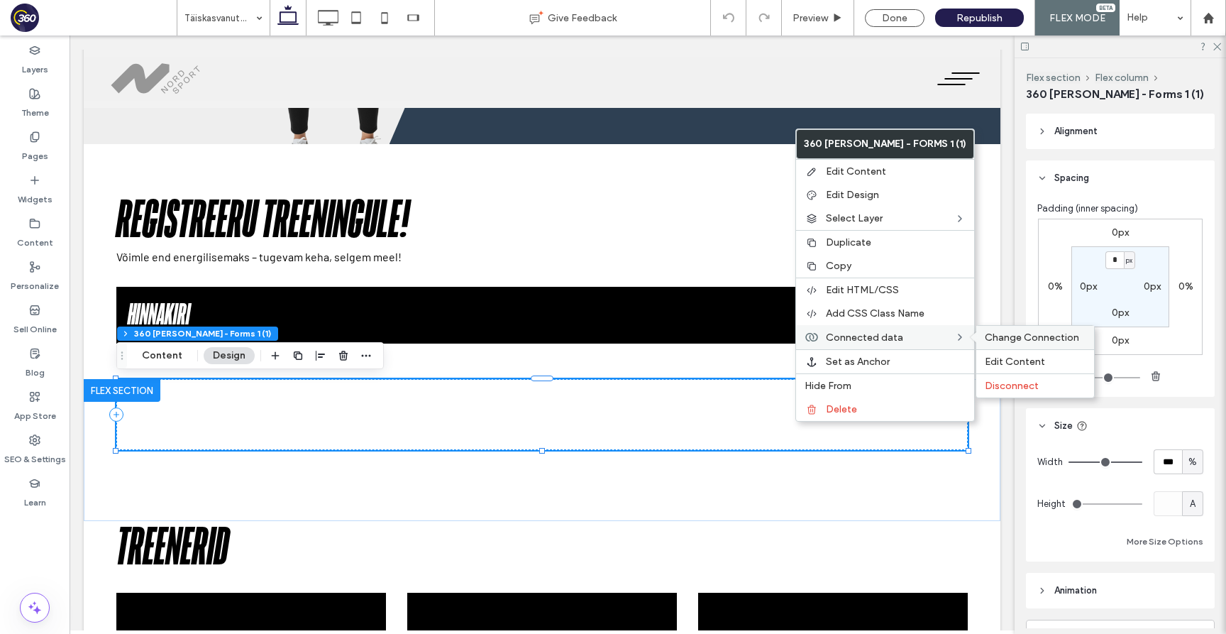
click at [985, 338] on span "Change Connection" at bounding box center [1032, 337] width 94 height 12
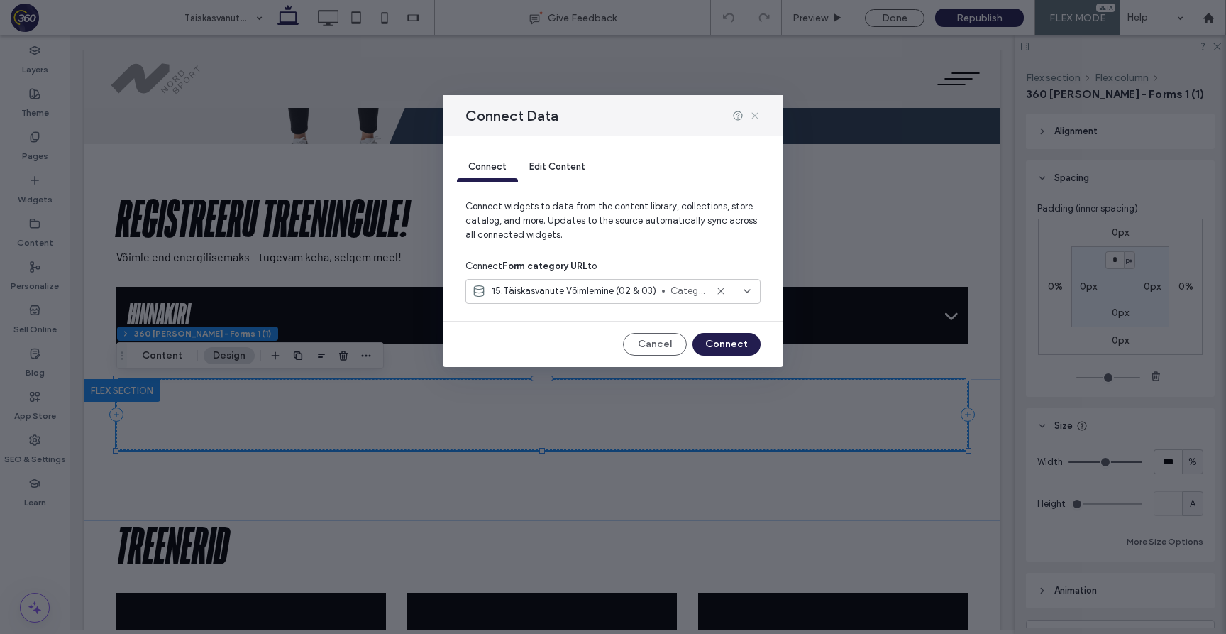
click at [754, 111] on icon at bounding box center [755, 115] width 11 height 11
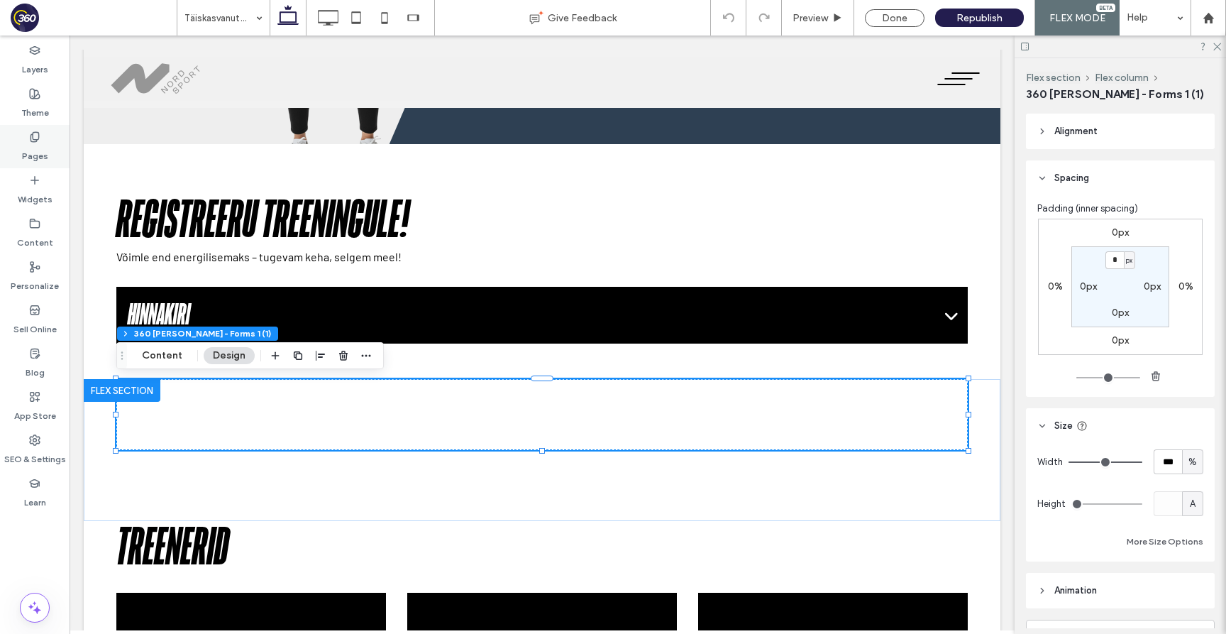
click at [52, 148] on div "Pages" at bounding box center [35, 146] width 70 height 43
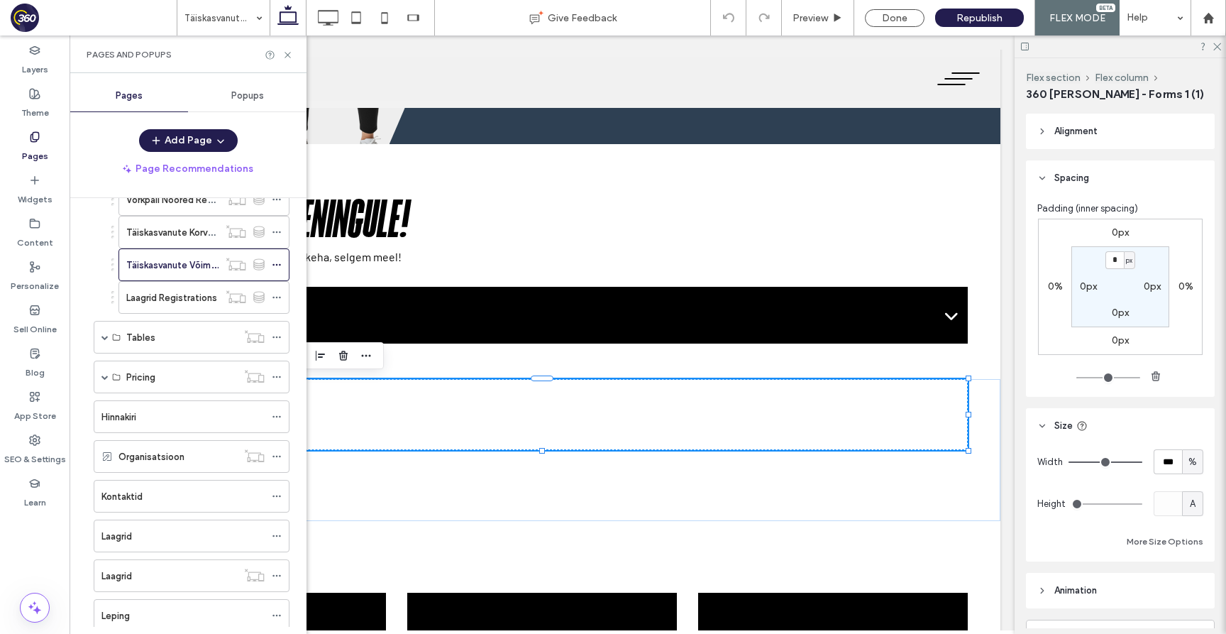
scroll to position [529, 0]
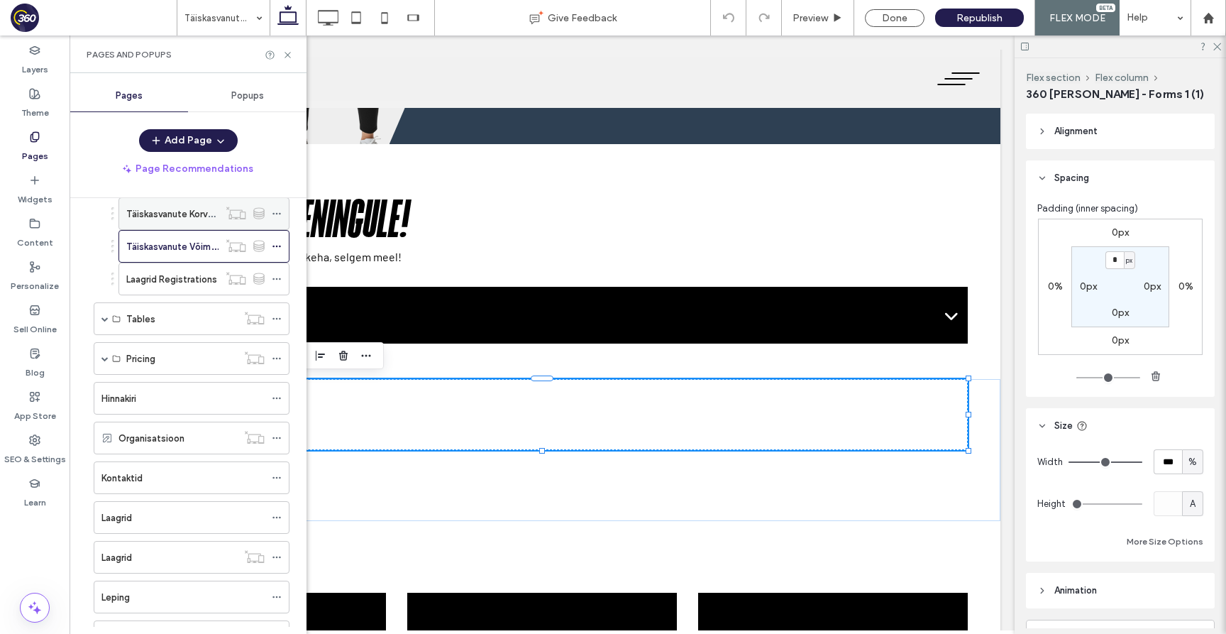
click at [154, 221] on label "Täiskasvanute Korvpall" at bounding box center [174, 214] width 96 height 25
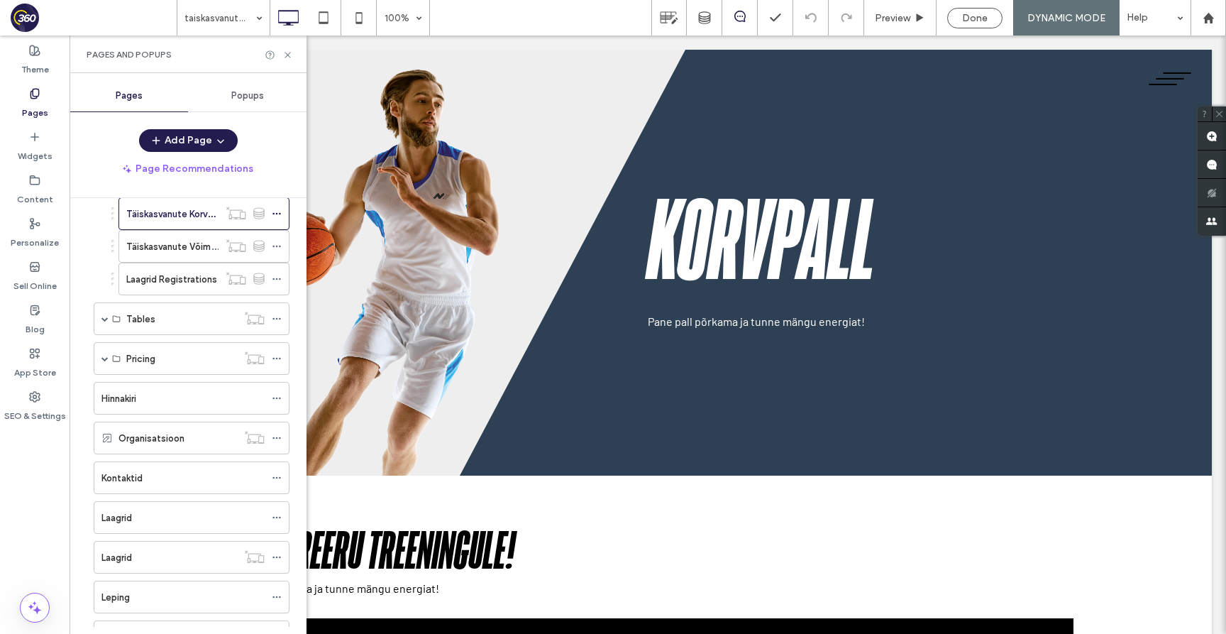
scroll to position [0, 0]
click at [292, 55] on div at bounding box center [613, 317] width 1226 height 634
click at [287, 55] on div "taiskasvanute-korvpall 100% Preview Done DYNAMIC MODE Help Site Comments Team &…" at bounding box center [613, 317] width 1226 height 634
click at [287, 57] on icon at bounding box center [287, 55] width 11 height 11
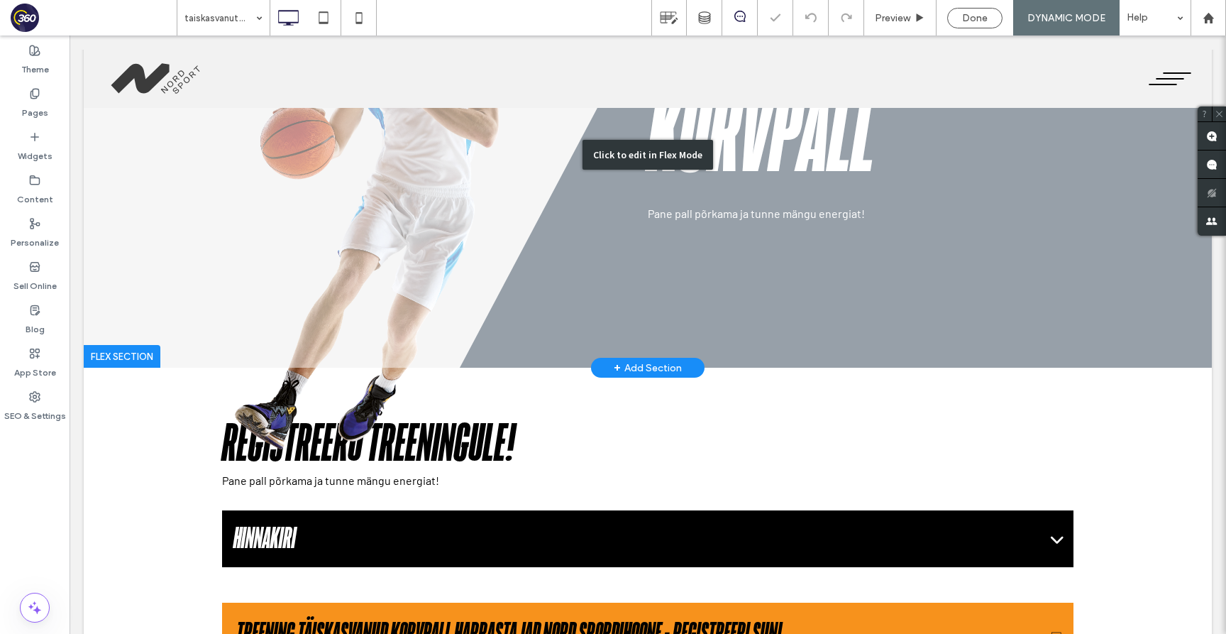
scroll to position [501, 0]
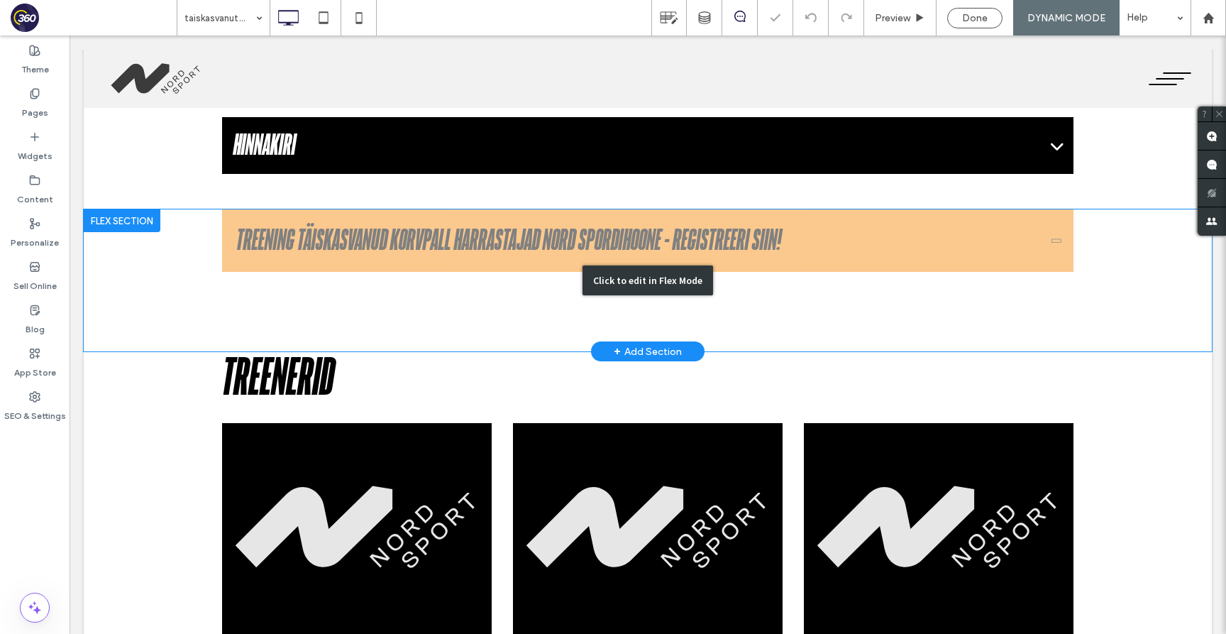
click at [339, 288] on div "Click to edit in Flex Mode" at bounding box center [648, 280] width 1129 height 142
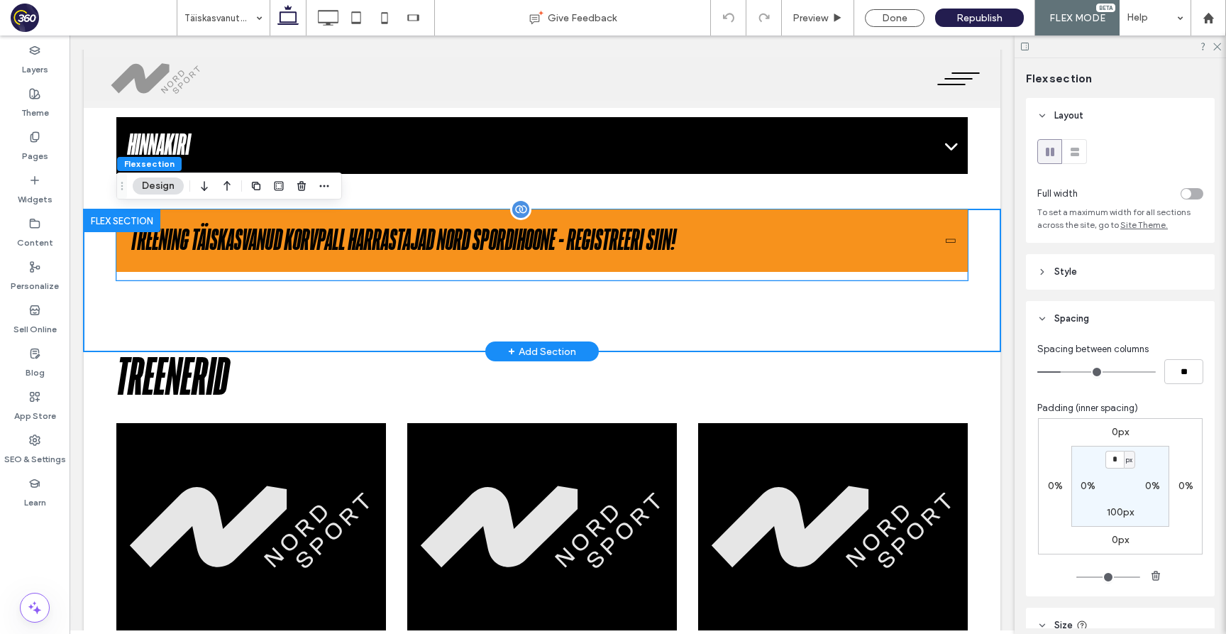
click at [344, 256] on h2 "Treening Täiskasvanud Korvpall Harrastajad Nord Spordihoone - registreeri siin!" at bounding box center [403, 241] width 545 height 34
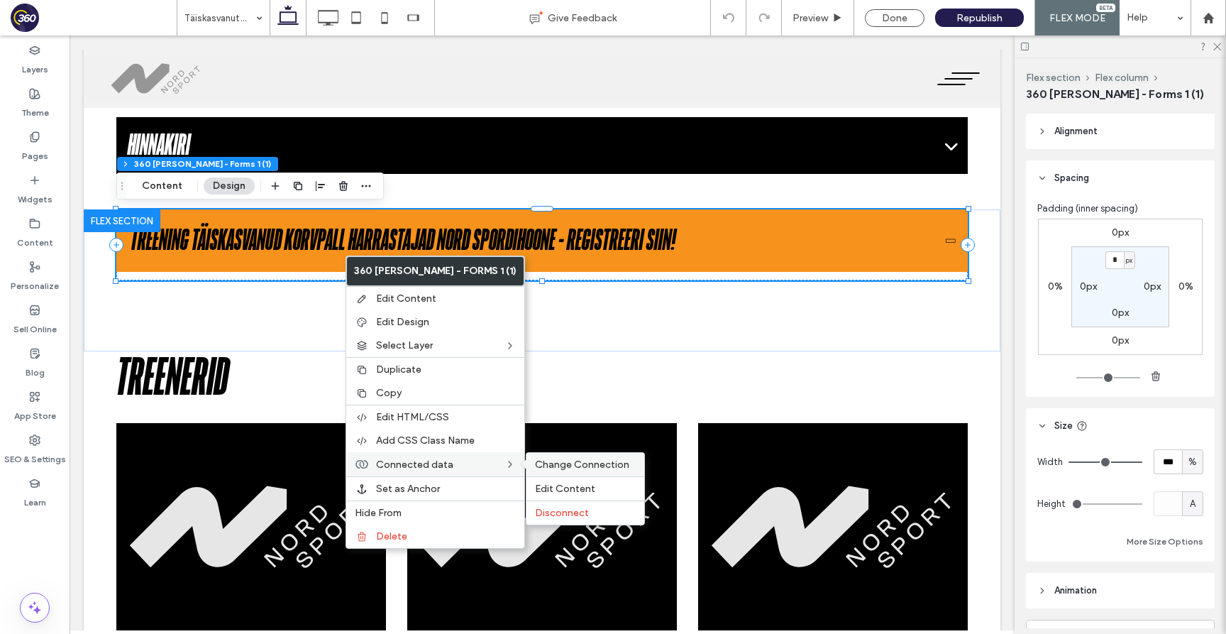
click at [535, 461] on span "Change Connection" at bounding box center [582, 465] width 94 height 12
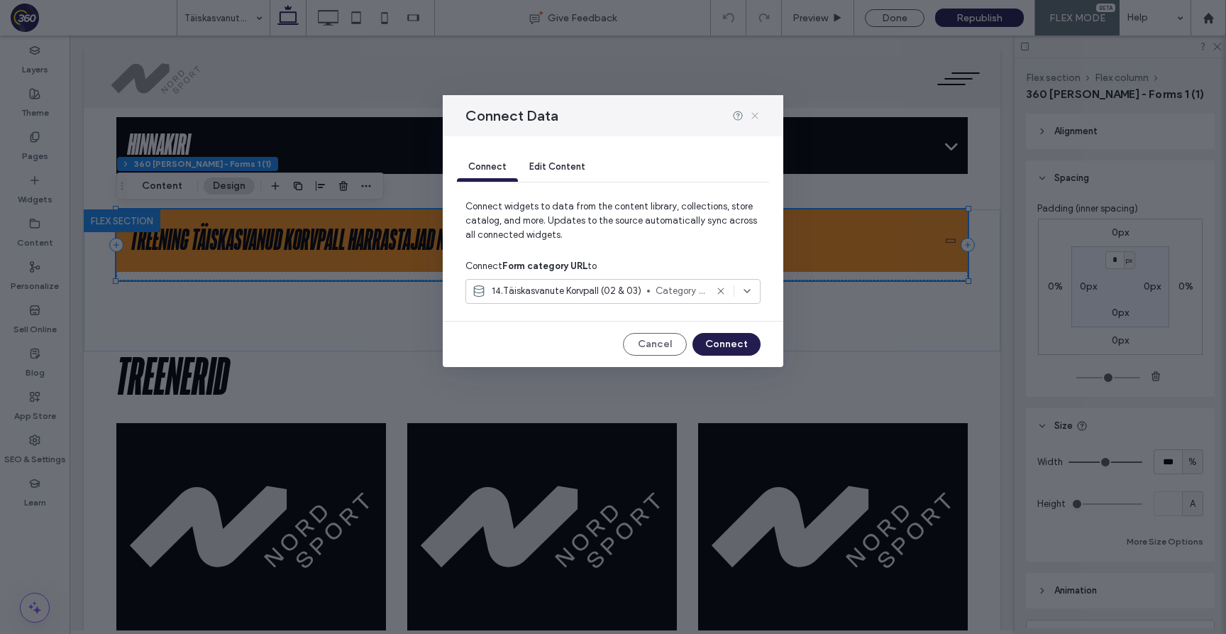
click at [757, 111] on icon at bounding box center [755, 115] width 11 height 11
